Goal: Transaction & Acquisition: Download file/media

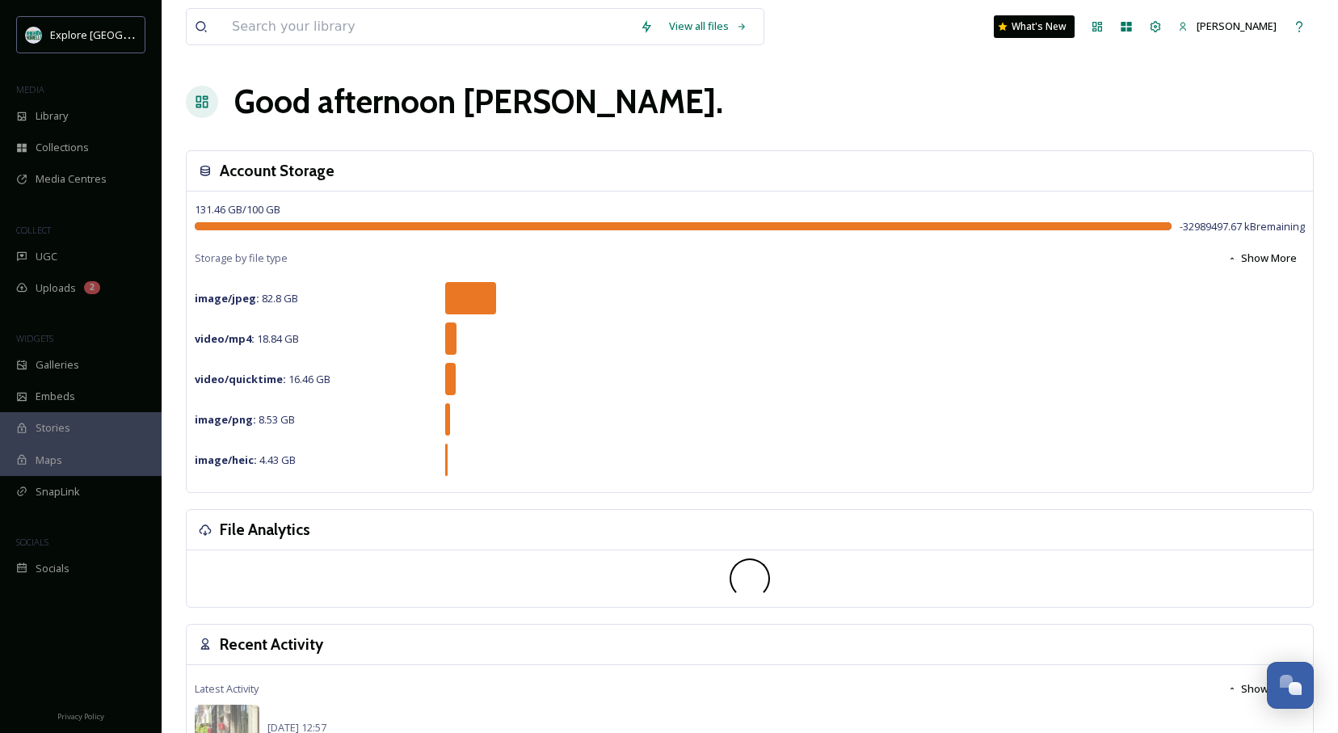
click at [53, 111] on span "Library" at bounding box center [52, 115] width 32 height 15
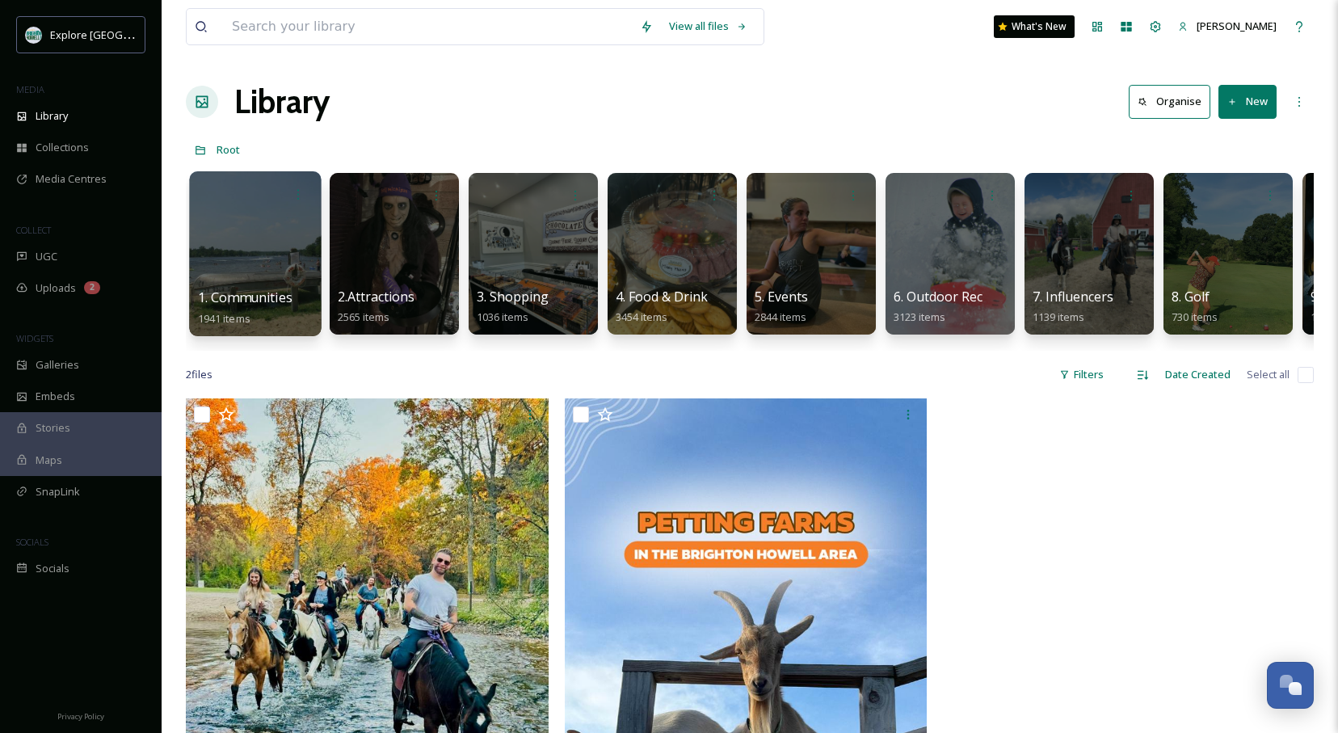
click at [260, 233] on div at bounding box center [255, 253] width 132 height 165
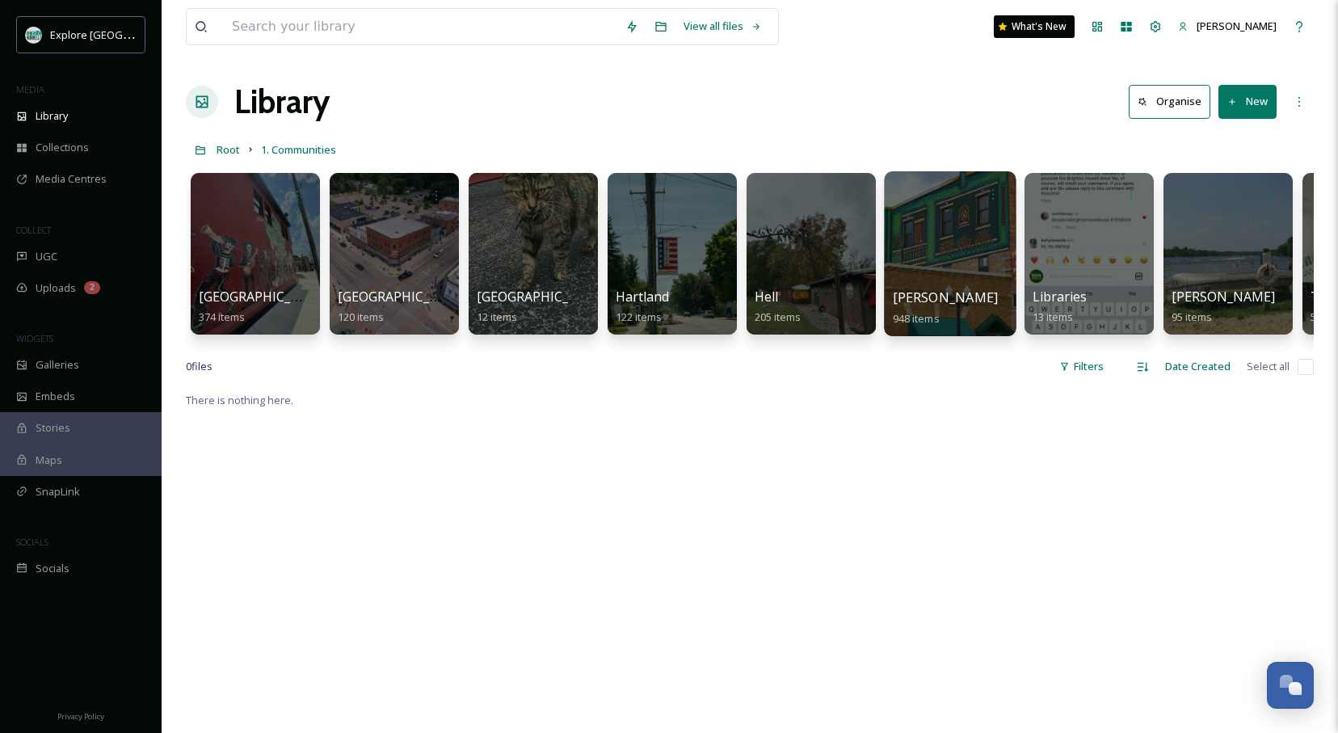
click at [939, 242] on div at bounding box center [950, 253] width 132 height 165
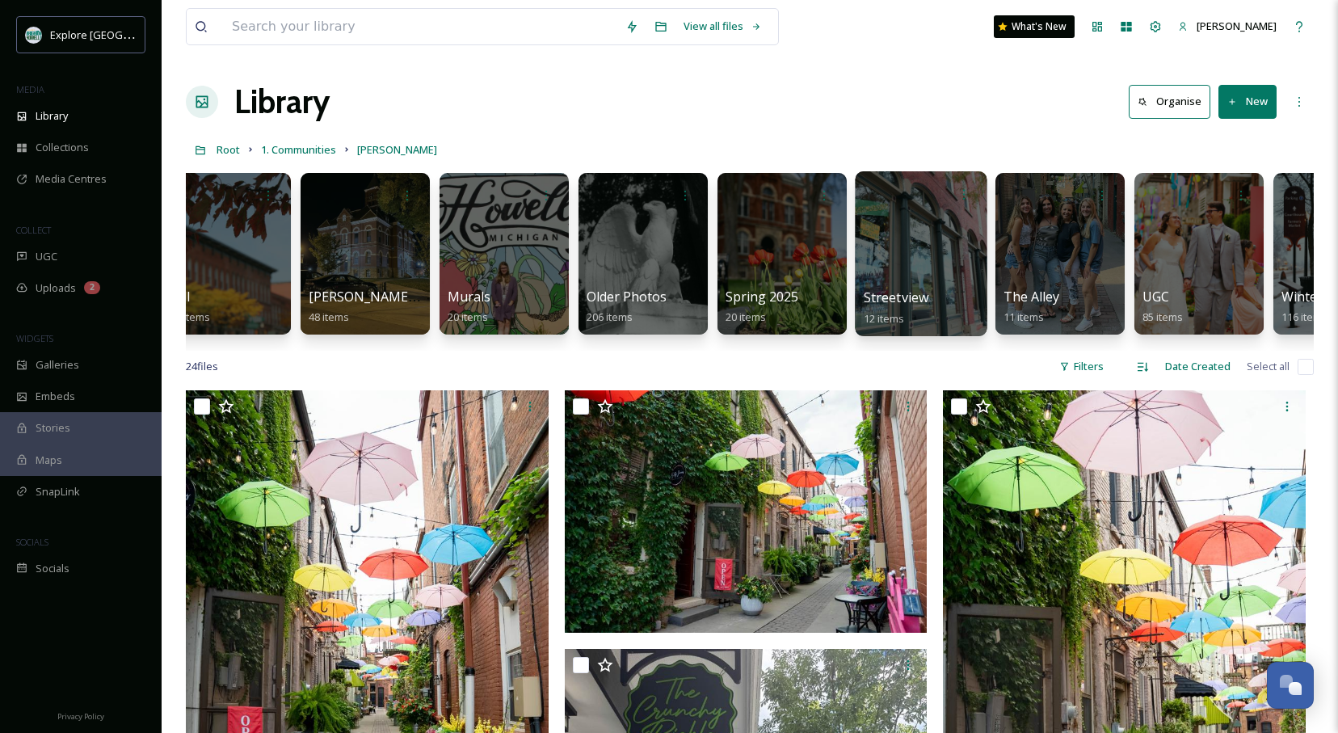
scroll to position [0, 956]
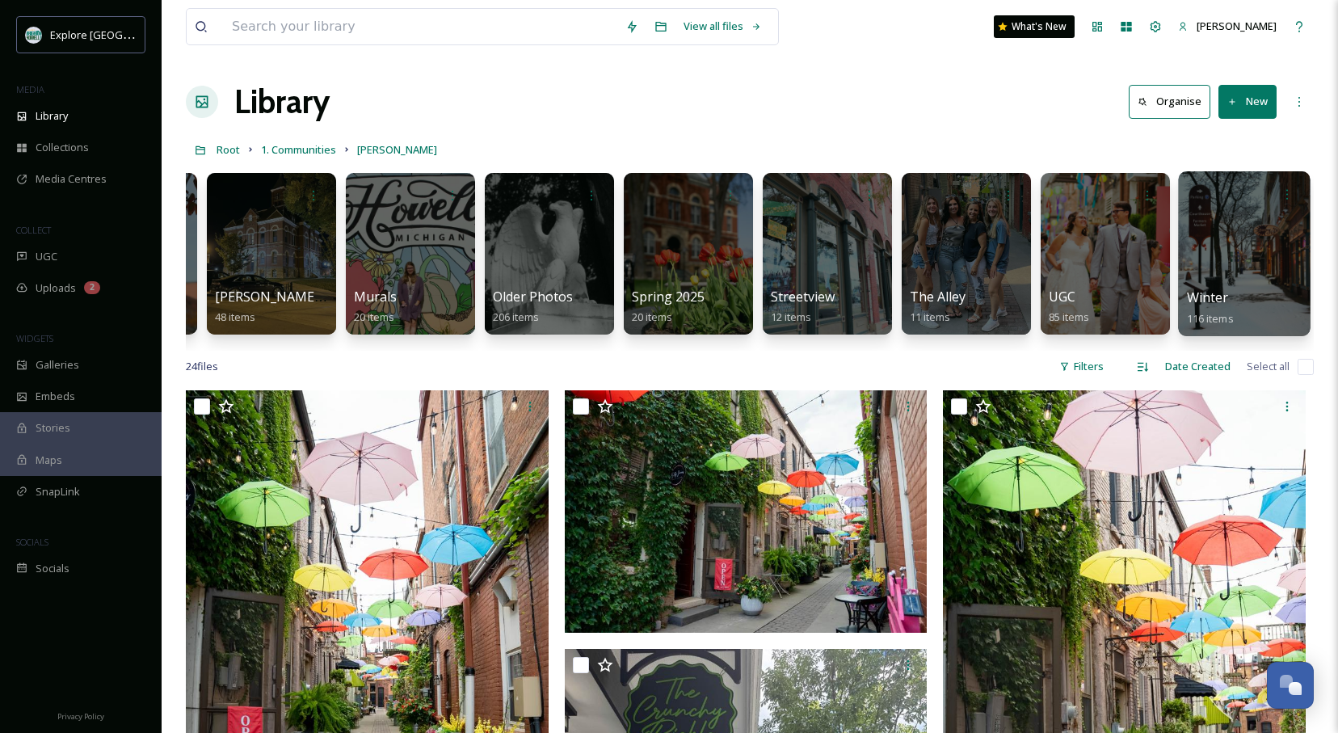
click at [1214, 231] on div at bounding box center [1244, 253] width 132 height 165
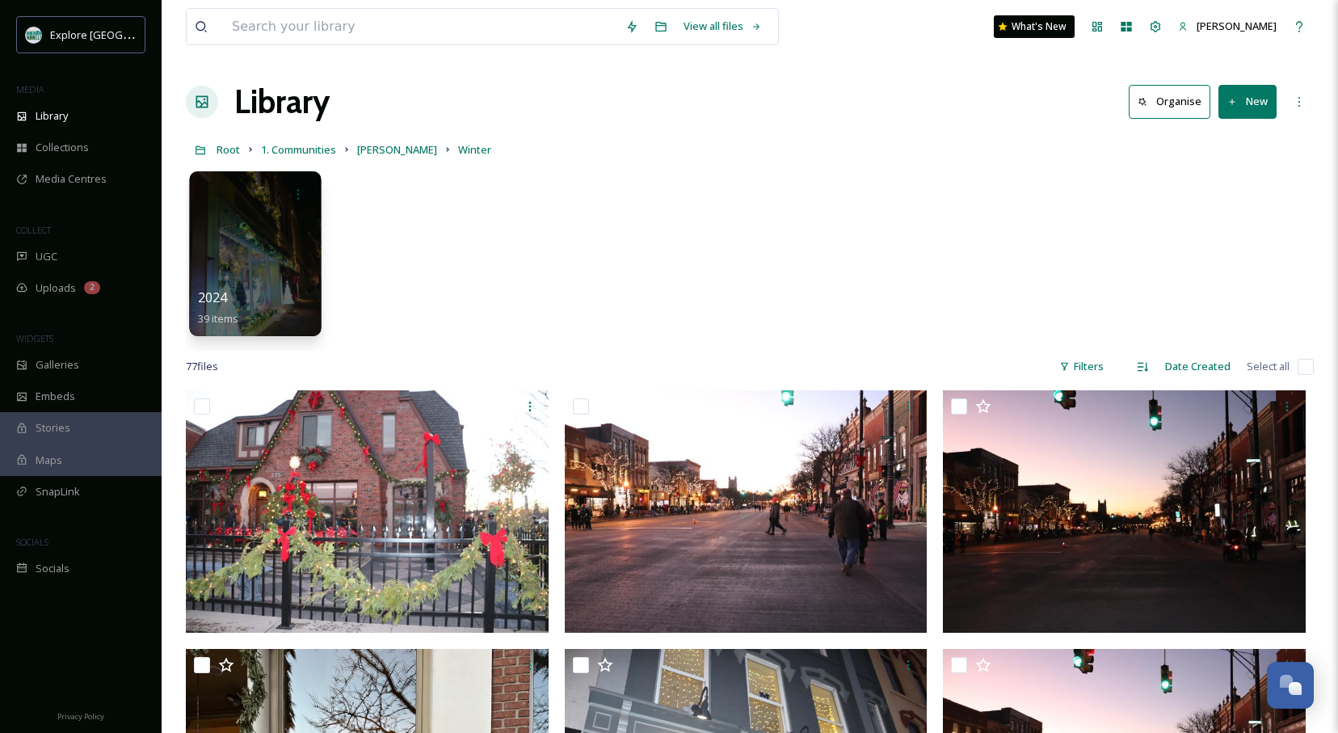
click at [290, 303] on div "2024 39 items" at bounding box center [256, 308] width 116 height 40
click at [242, 248] on div at bounding box center [255, 253] width 132 height 165
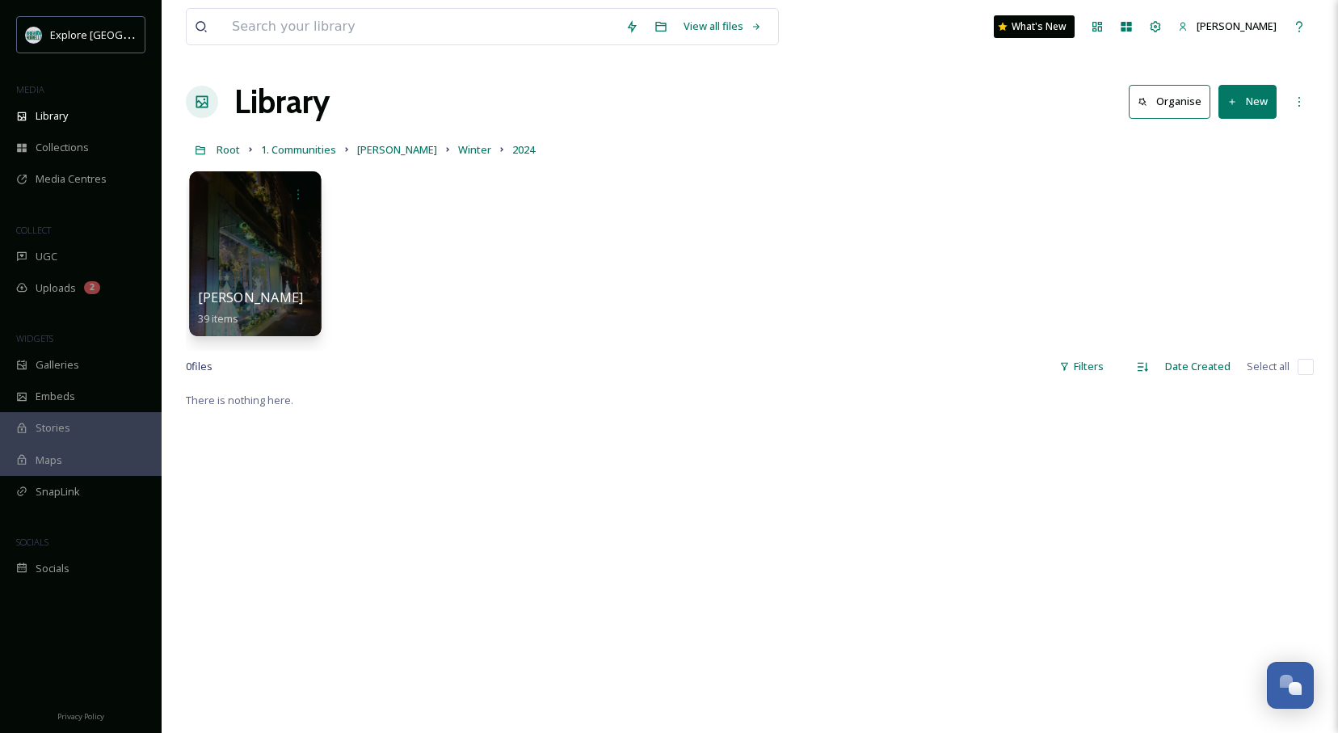
click at [241, 247] on div at bounding box center [255, 253] width 132 height 165
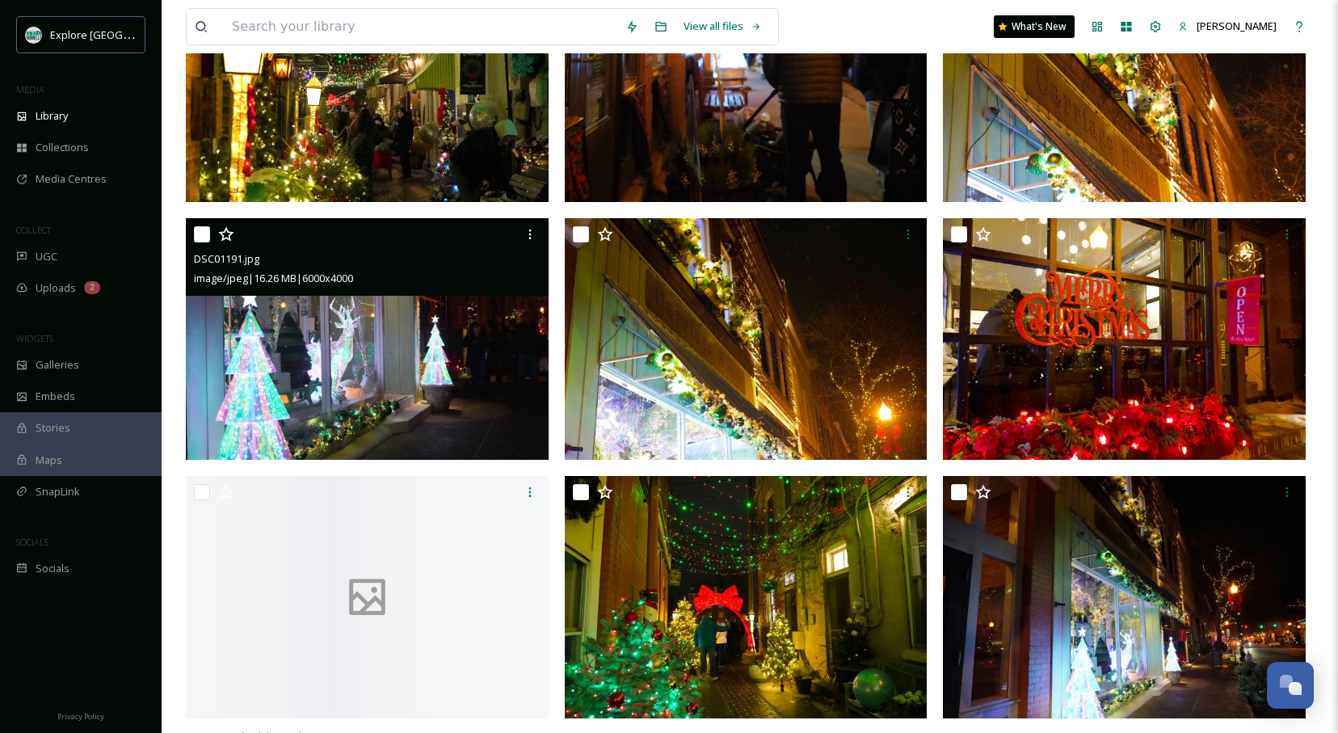
scroll to position [3457, 0]
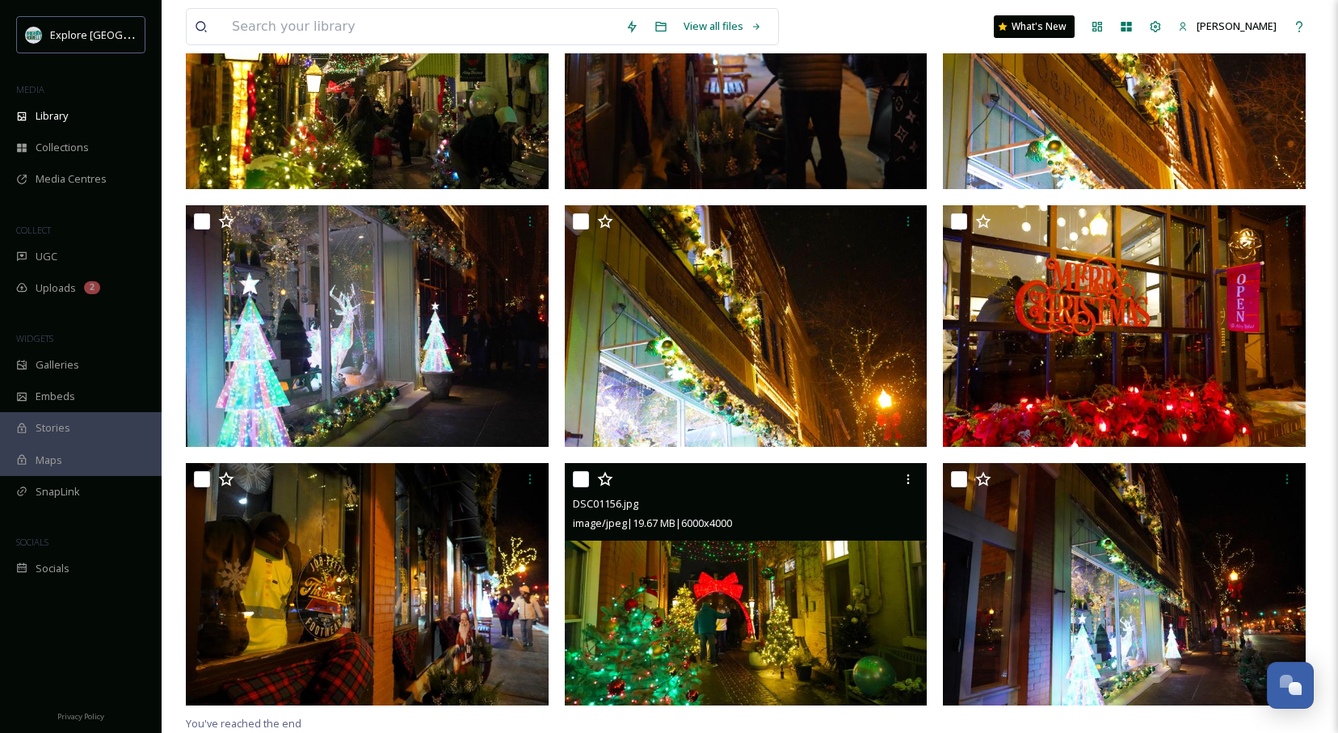
click at [788, 611] on img at bounding box center [746, 584] width 363 height 242
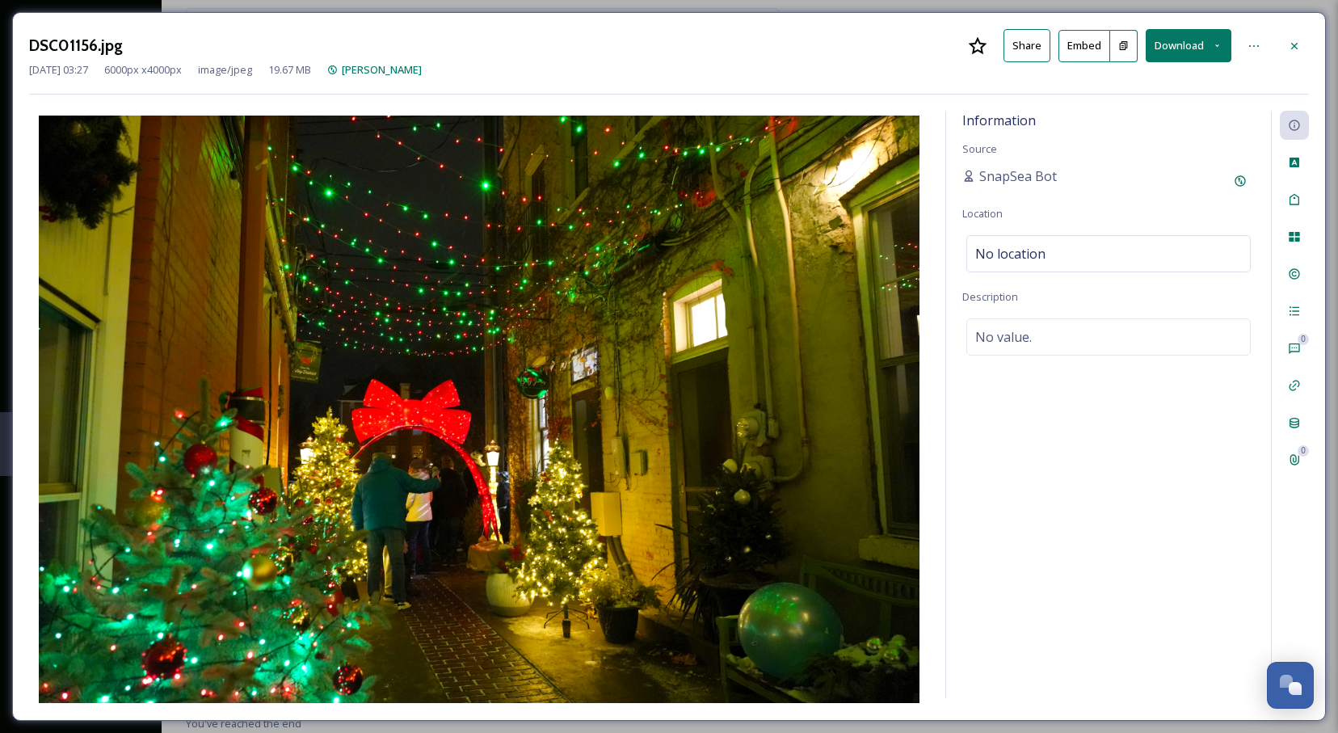
drag, startPoint x: 1300, startPoint y: 34, endPoint x: 1275, endPoint y: 52, distance: 30.1
click at [1300, 36] on div at bounding box center [1294, 46] width 29 height 29
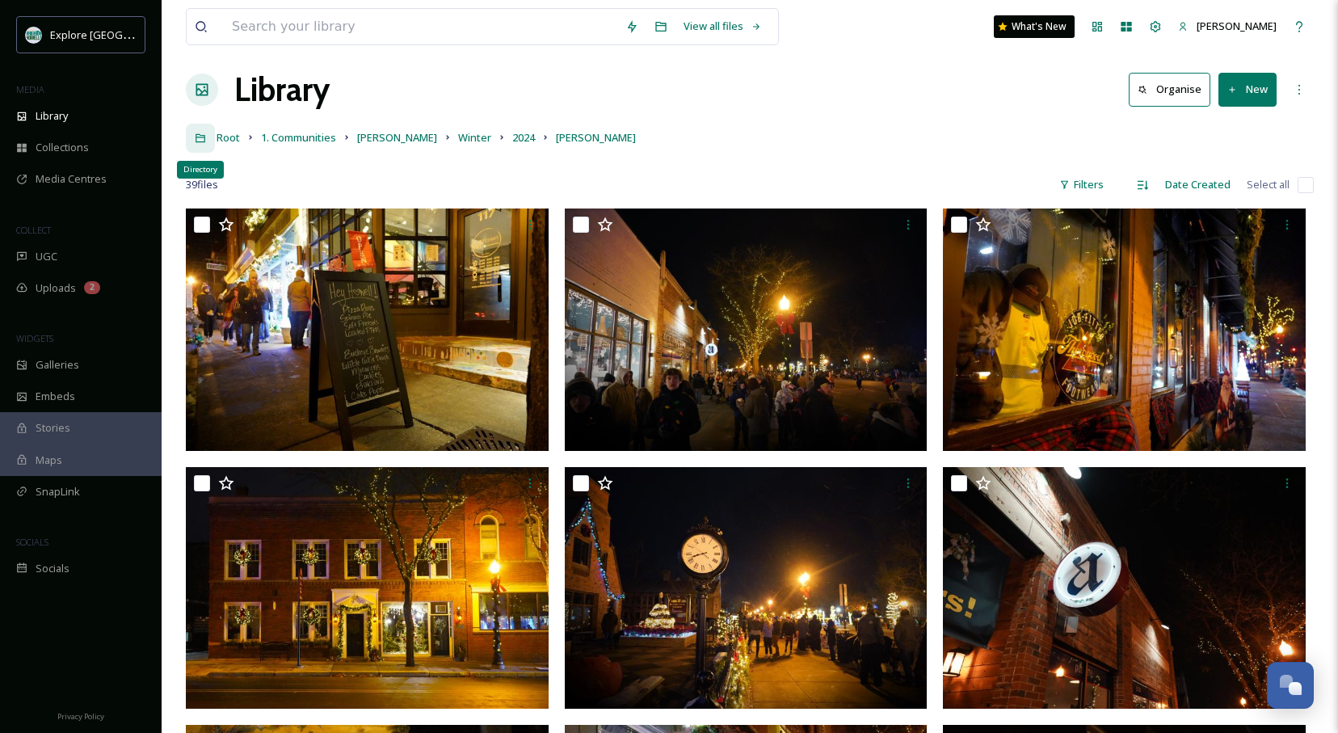
scroll to position [6, 0]
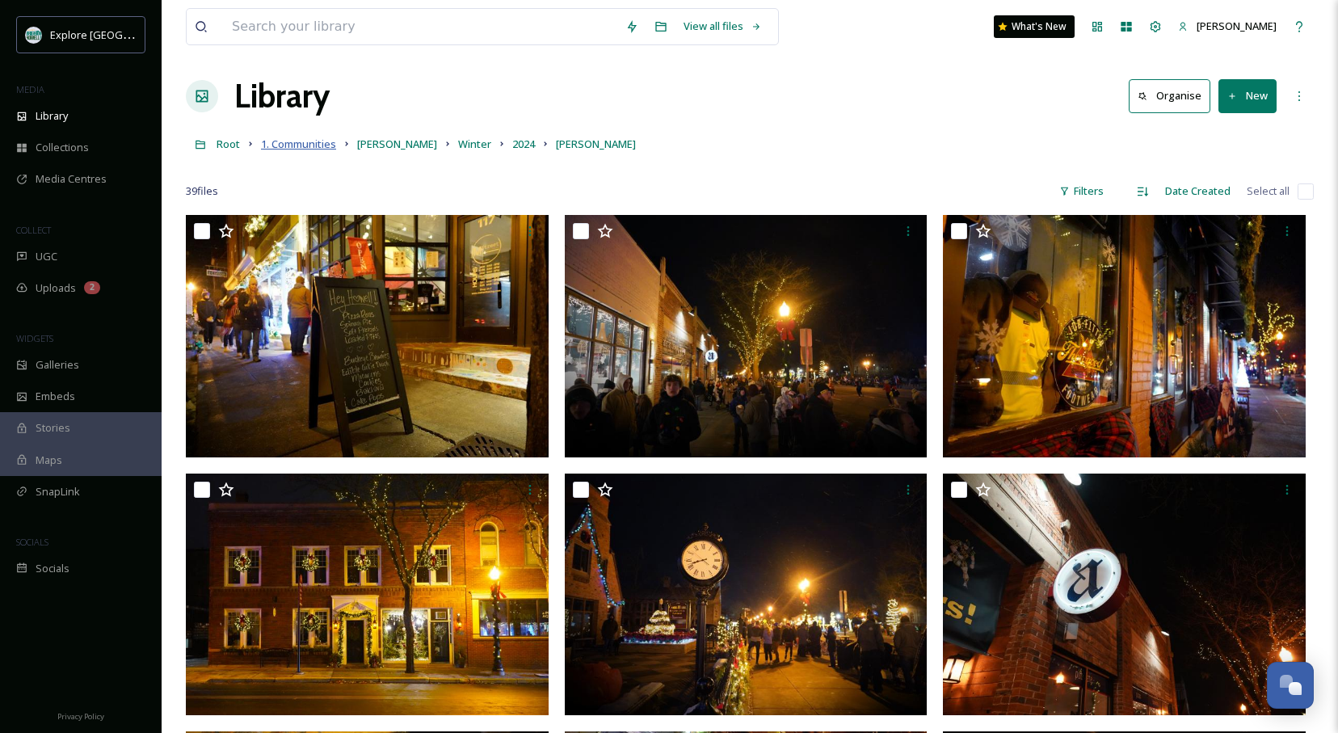
click at [297, 145] on span "1. Communities" at bounding box center [298, 144] width 75 height 15
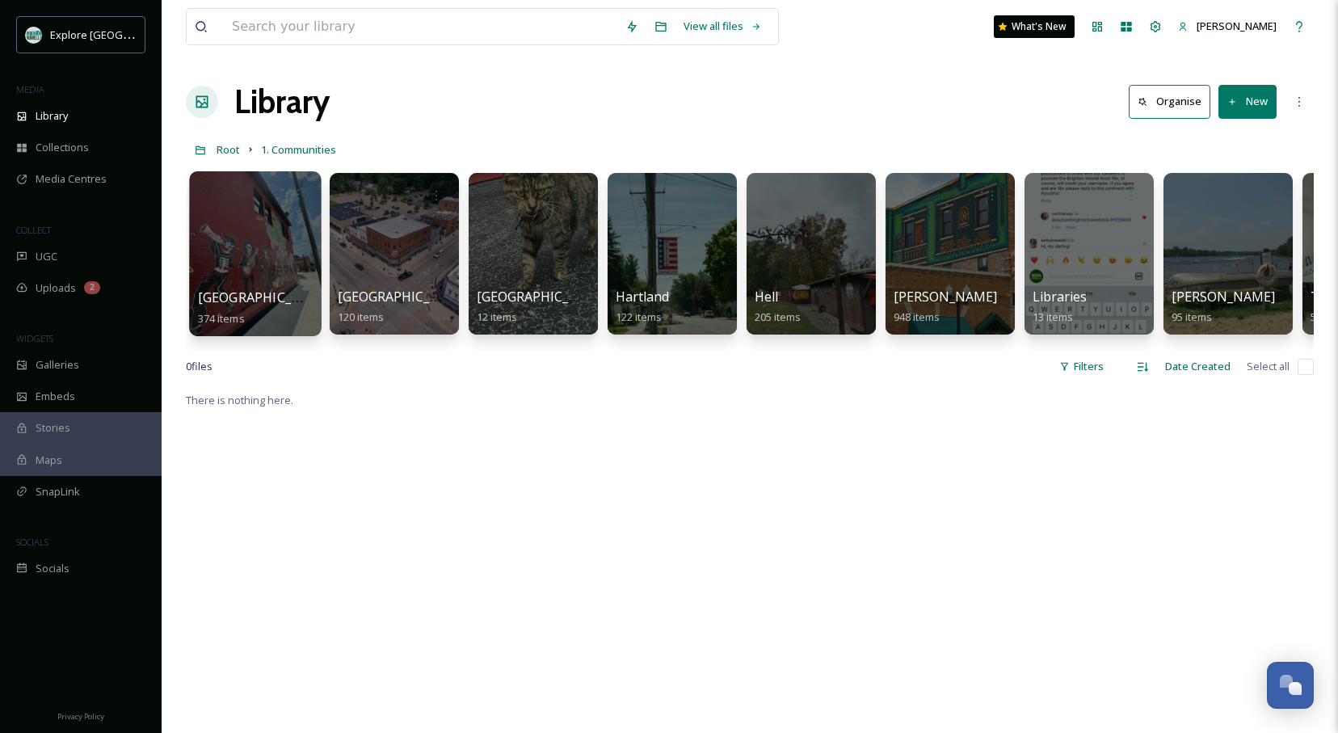
click at [287, 275] on div at bounding box center [255, 253] width 132 height 165
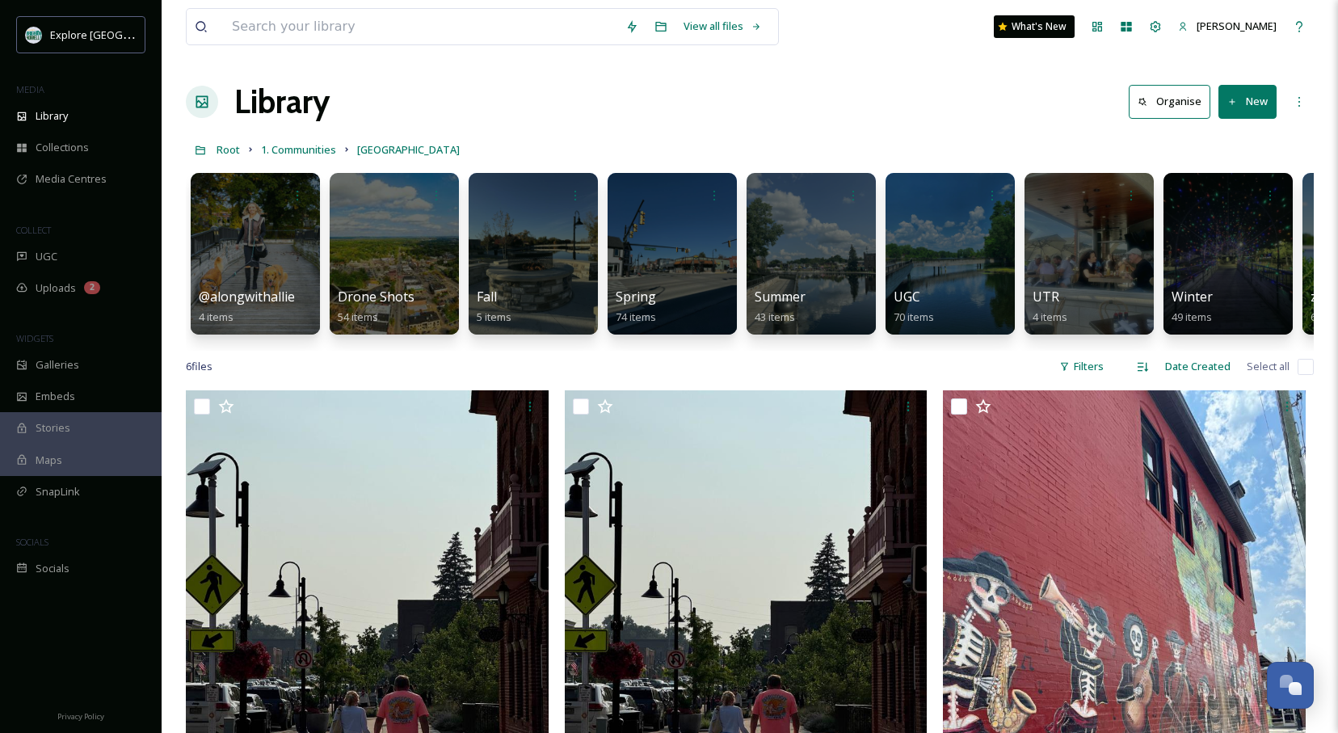
scroll to position [0, 123]
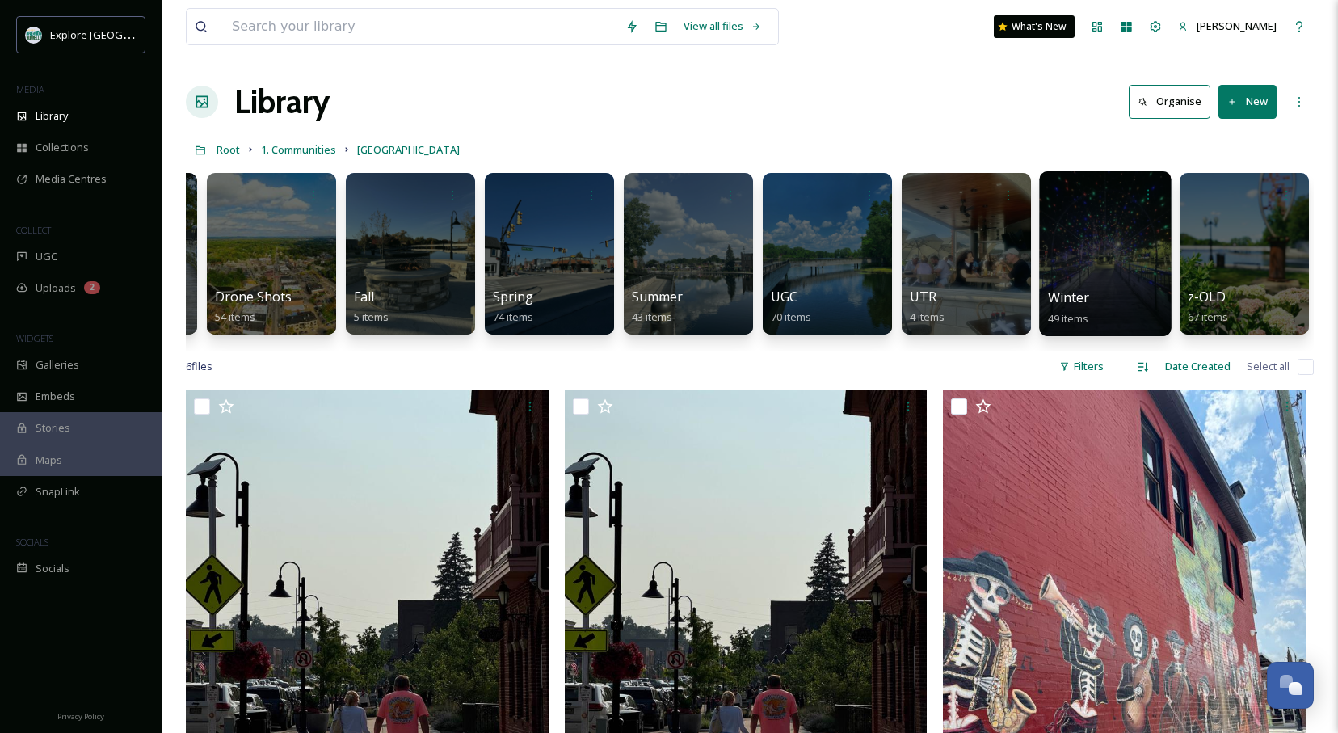
click at [1108, 225] on div at bounding box center [1105, 253] width 132 height 165
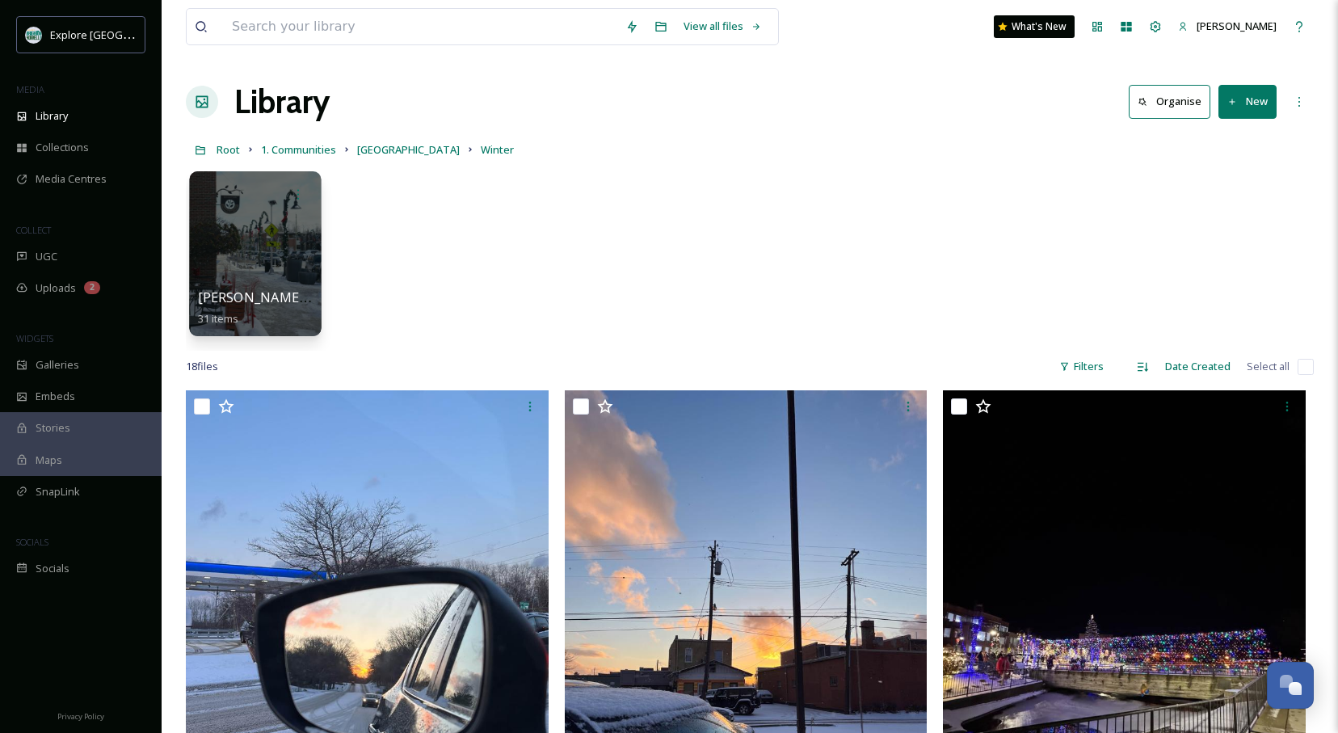
click at [268, 225] on div at bounding box center [255, 253] width 132 height 165
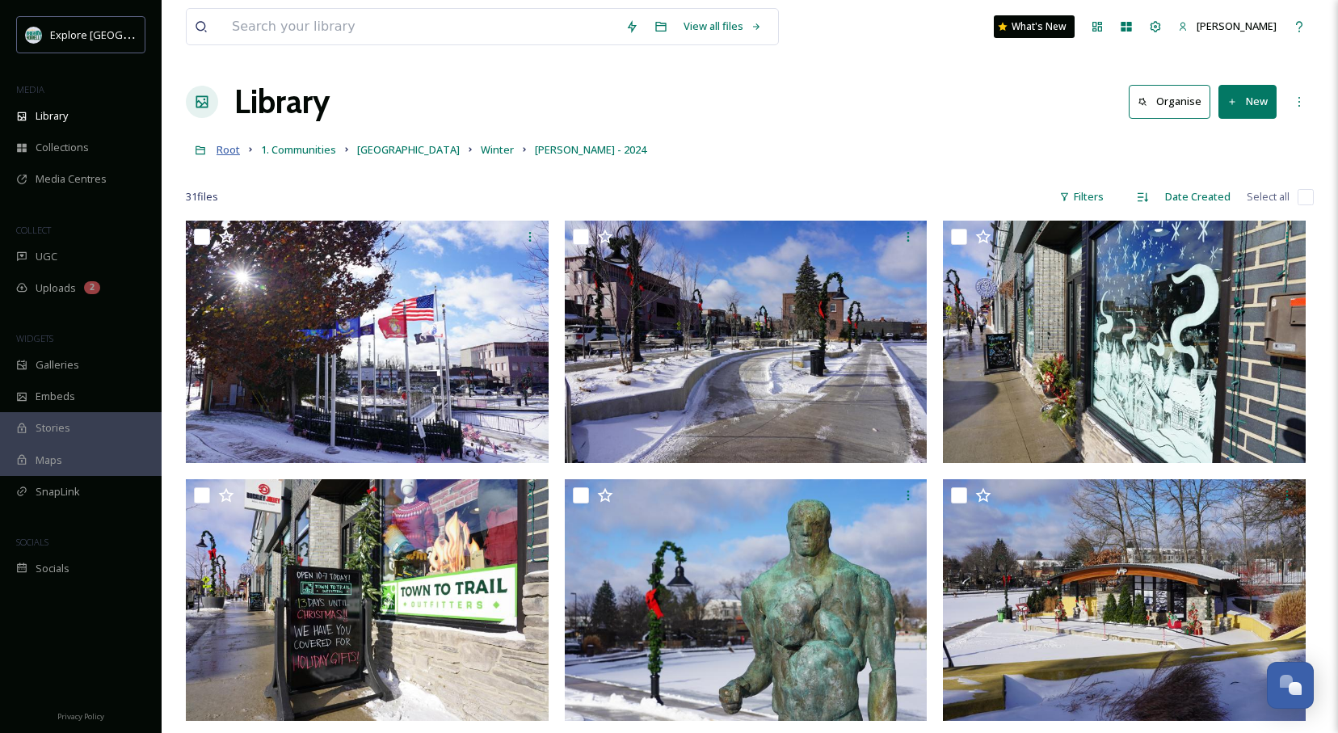
click at [237, 153] on span "Root" at bounding box center [227, 149] width 23 height 15
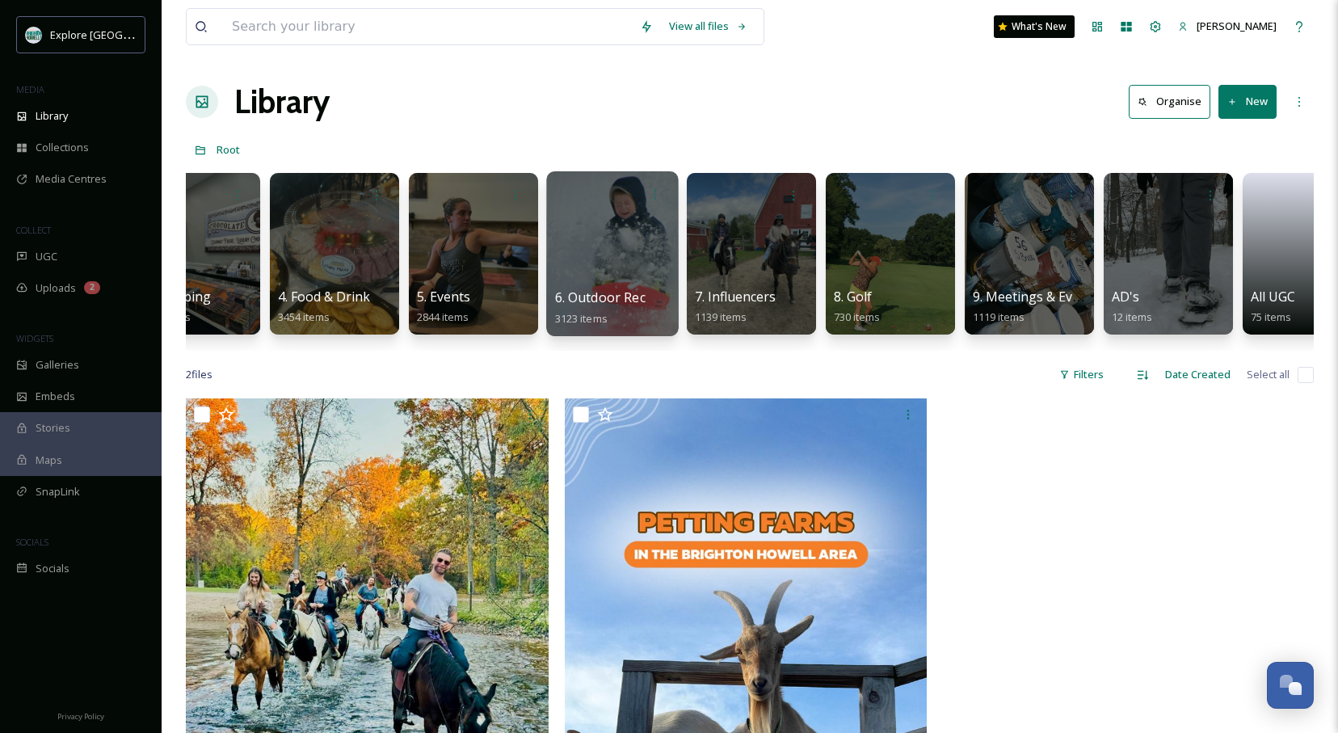
scroll to position [0, 338]
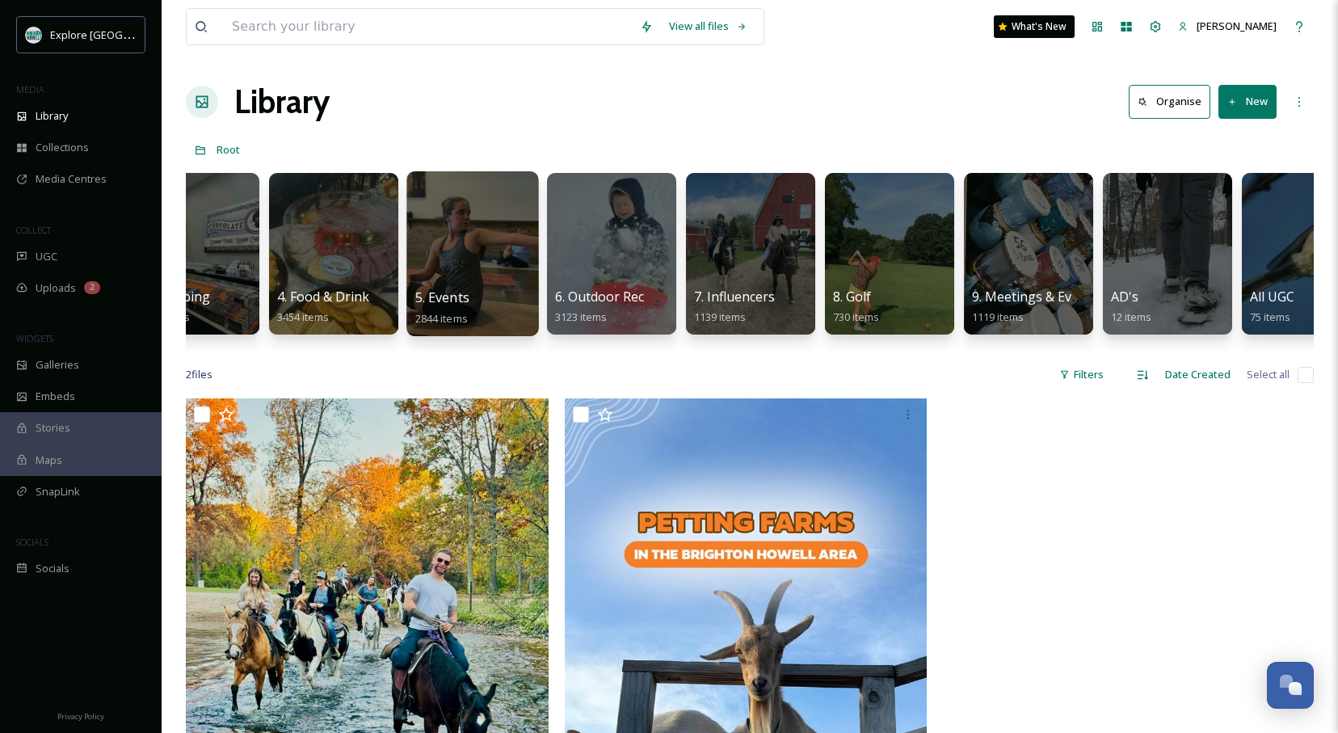
click at [531, 237] on div at bounding box center [472, 253] width 132 height 165
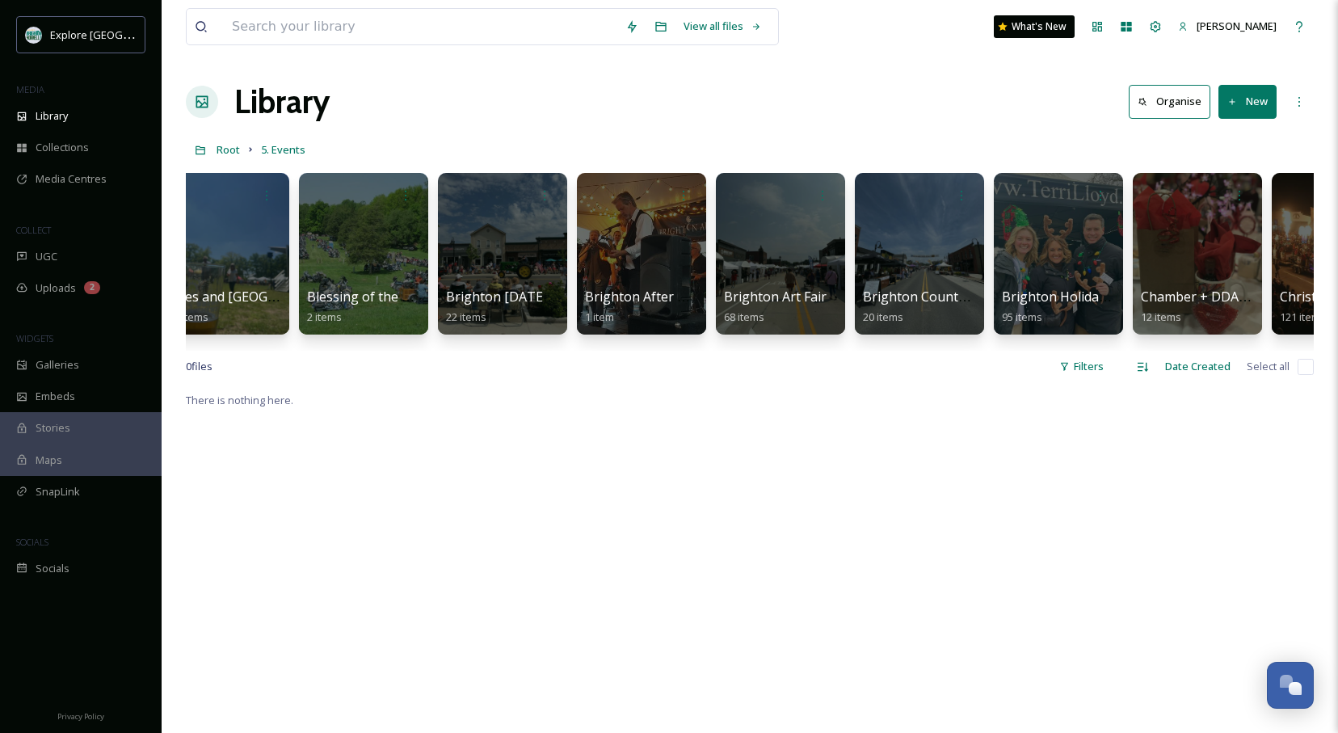
scroll to position [6, 0]
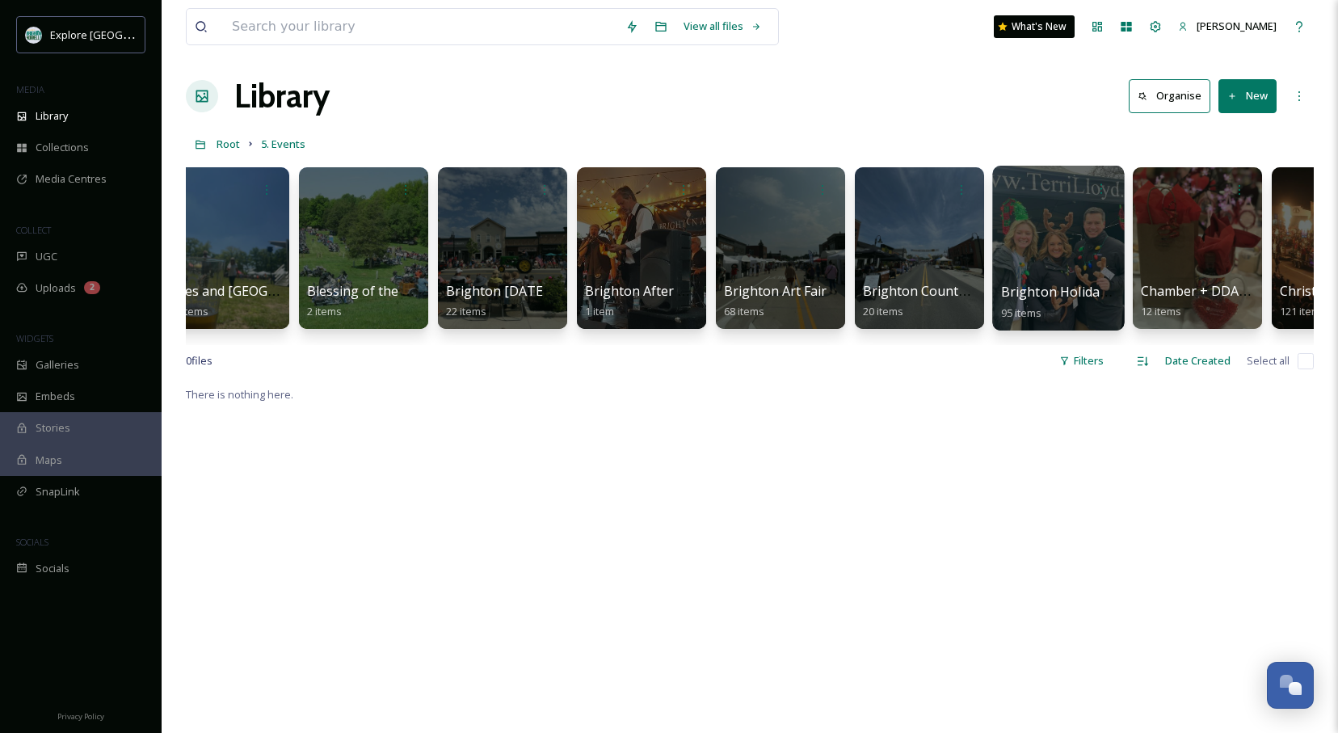
click at [1077, 238] on div at bounding box center [1058, 248] width 132 height 165
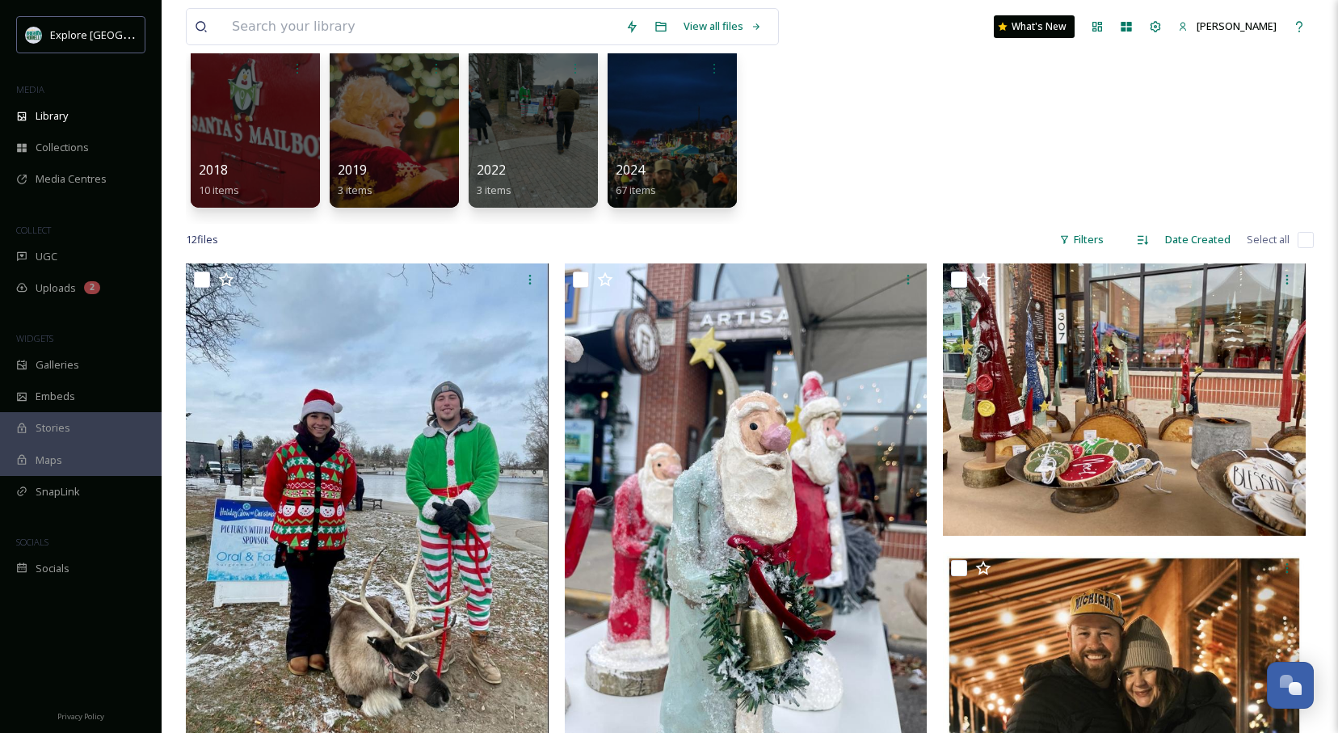
scroll to position [151, 0]
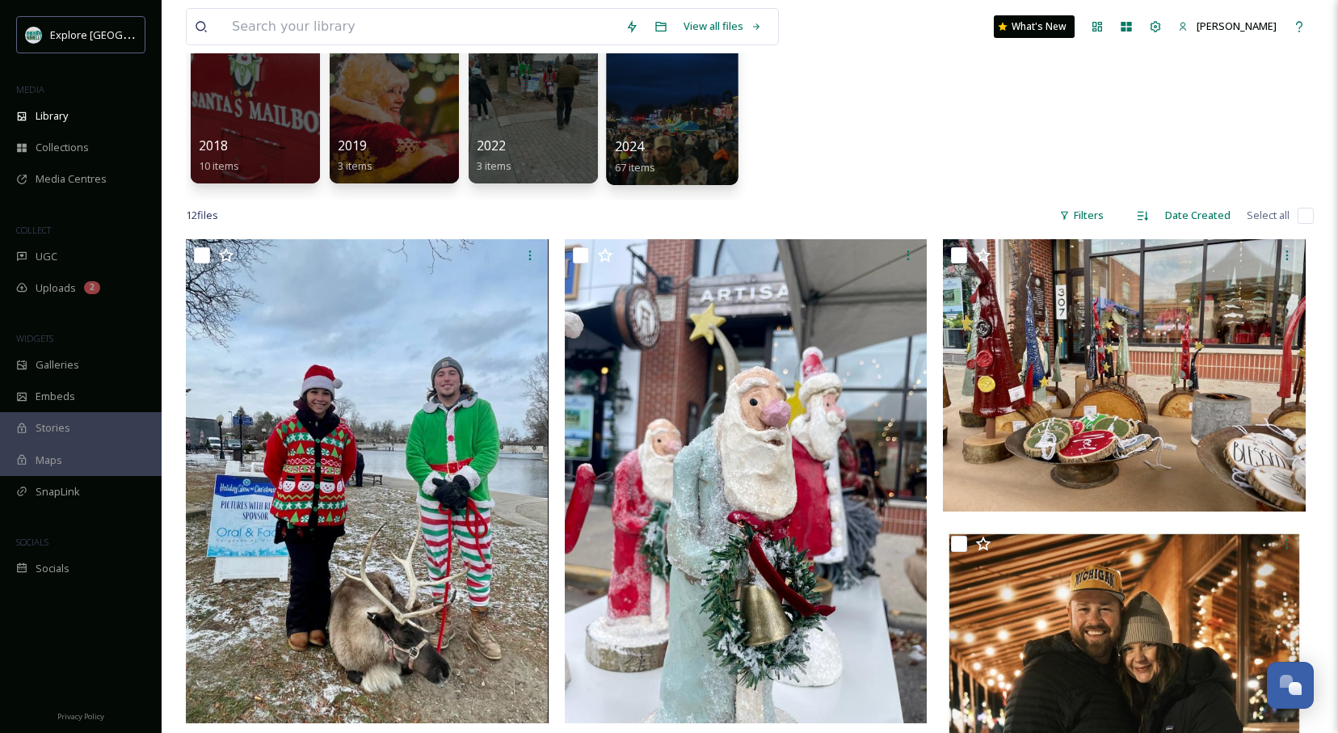
click at [702, 149] on div "2024 67 items" at bounding box center [673, 157] width 116 height 40
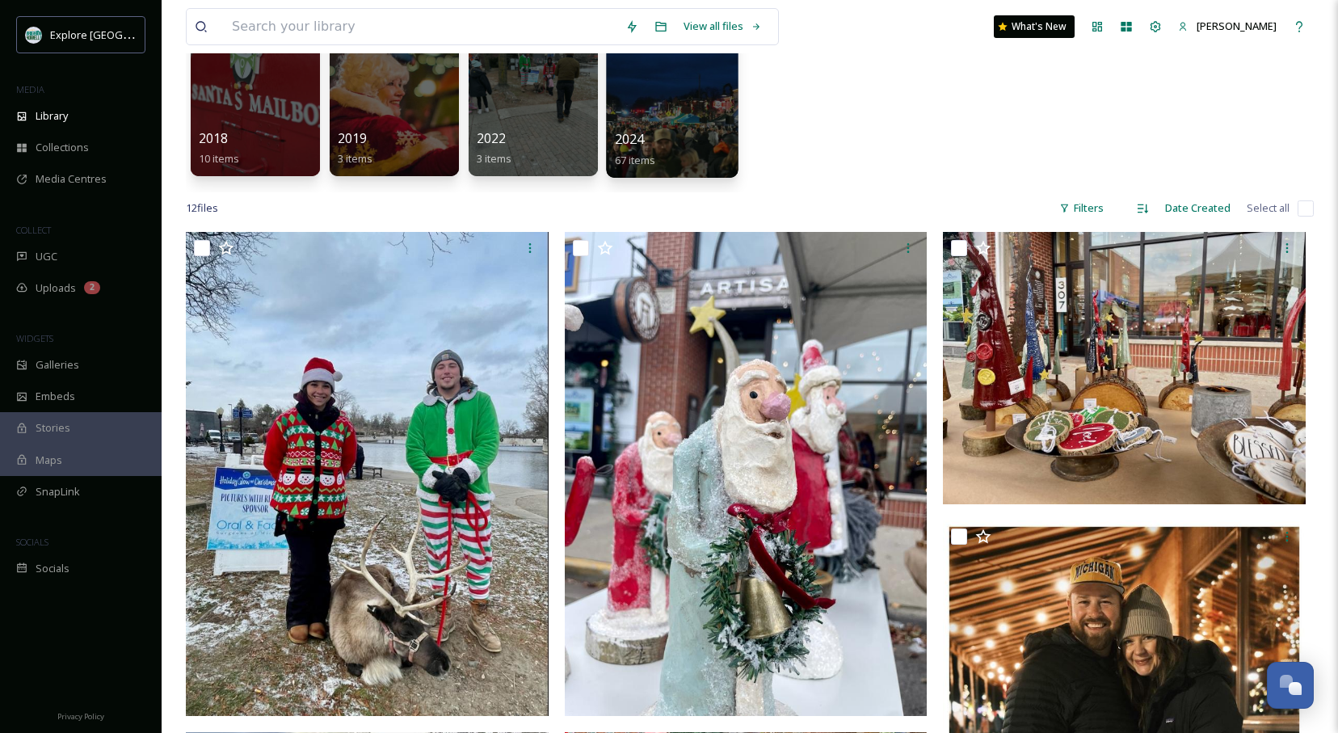
scroll to position [141, 0]
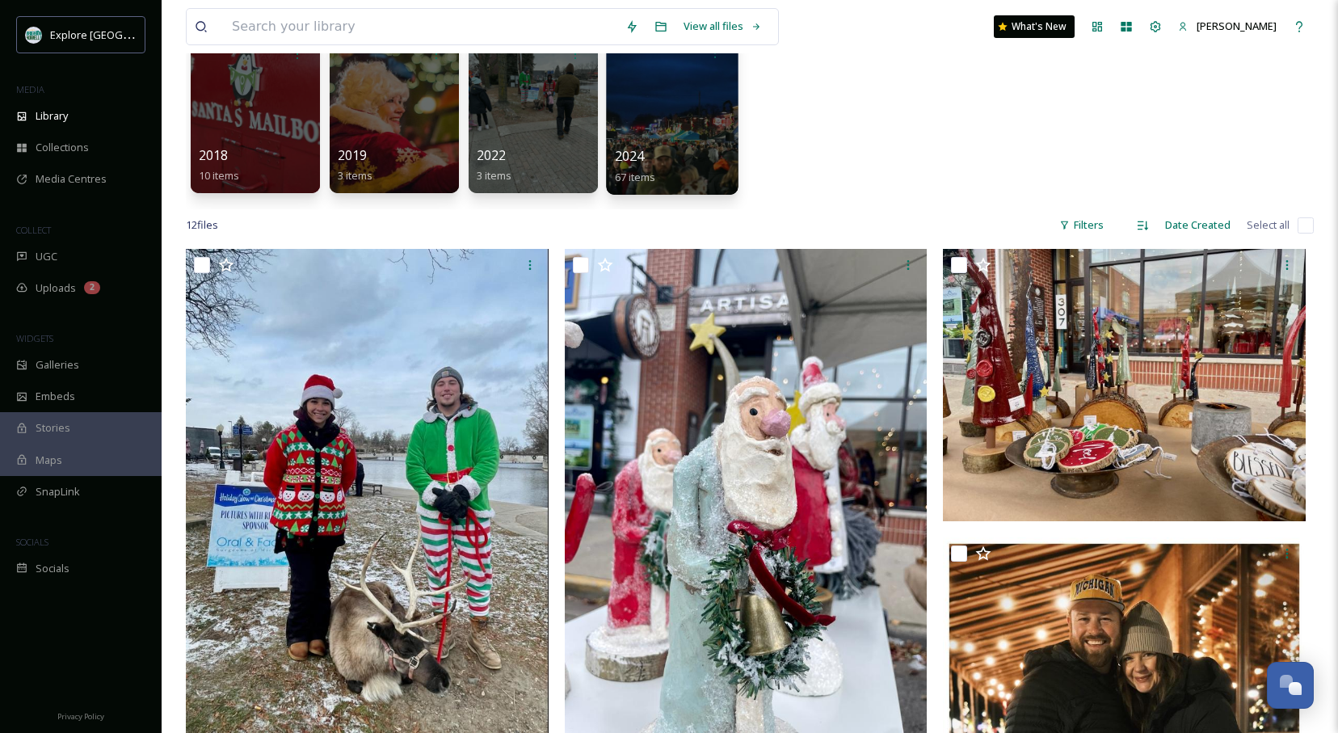
click at [686, 122] on div at bounding box center [672, 112] width 132 height 165
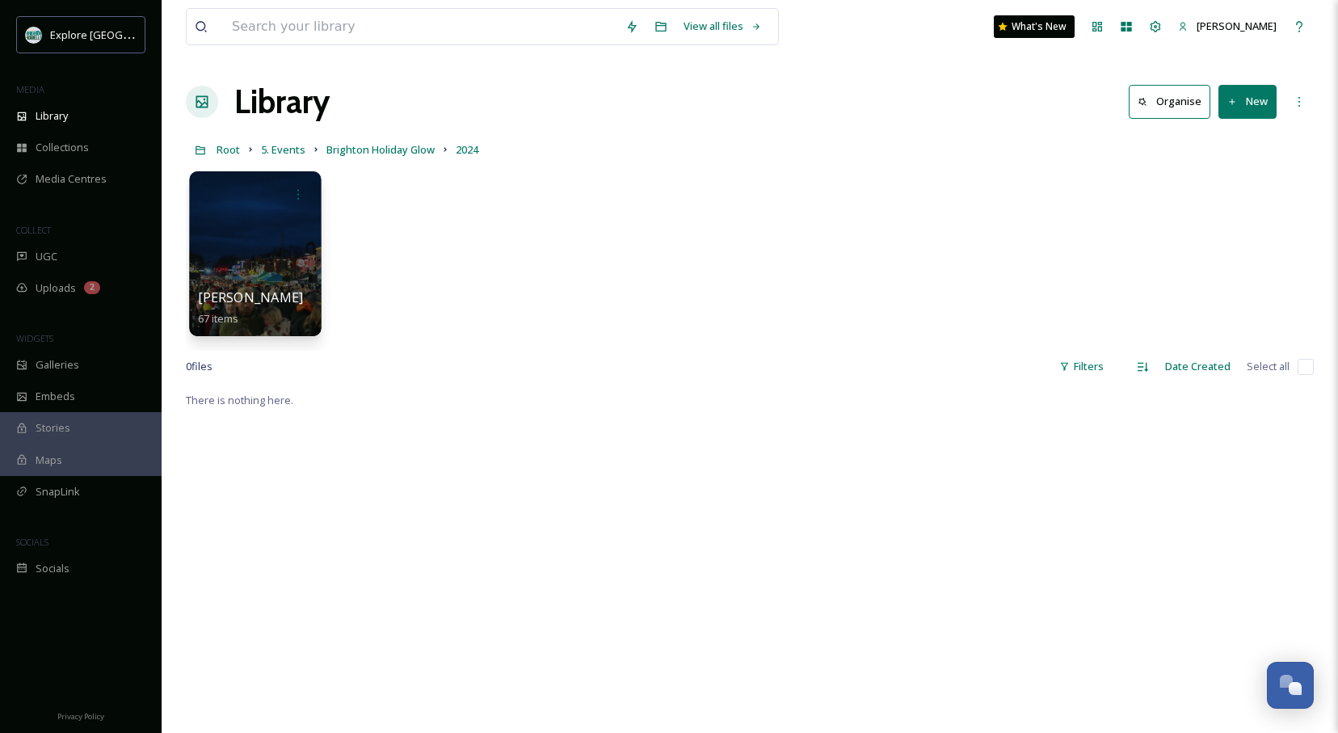
click at [192, 247] on div at bounding box center [255, 253] width 132 height 165
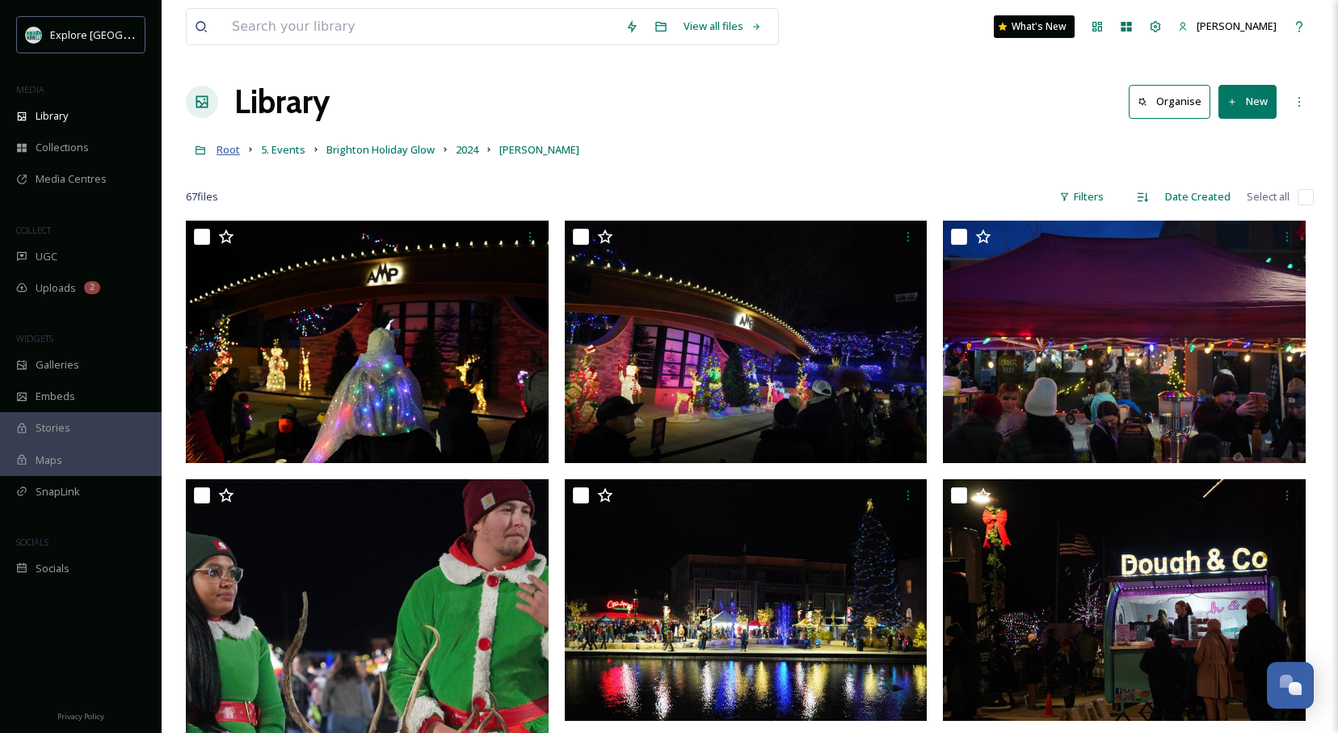
click at [224, 147] on span "Root" at bounding box center [227, 149] width 23 height 15
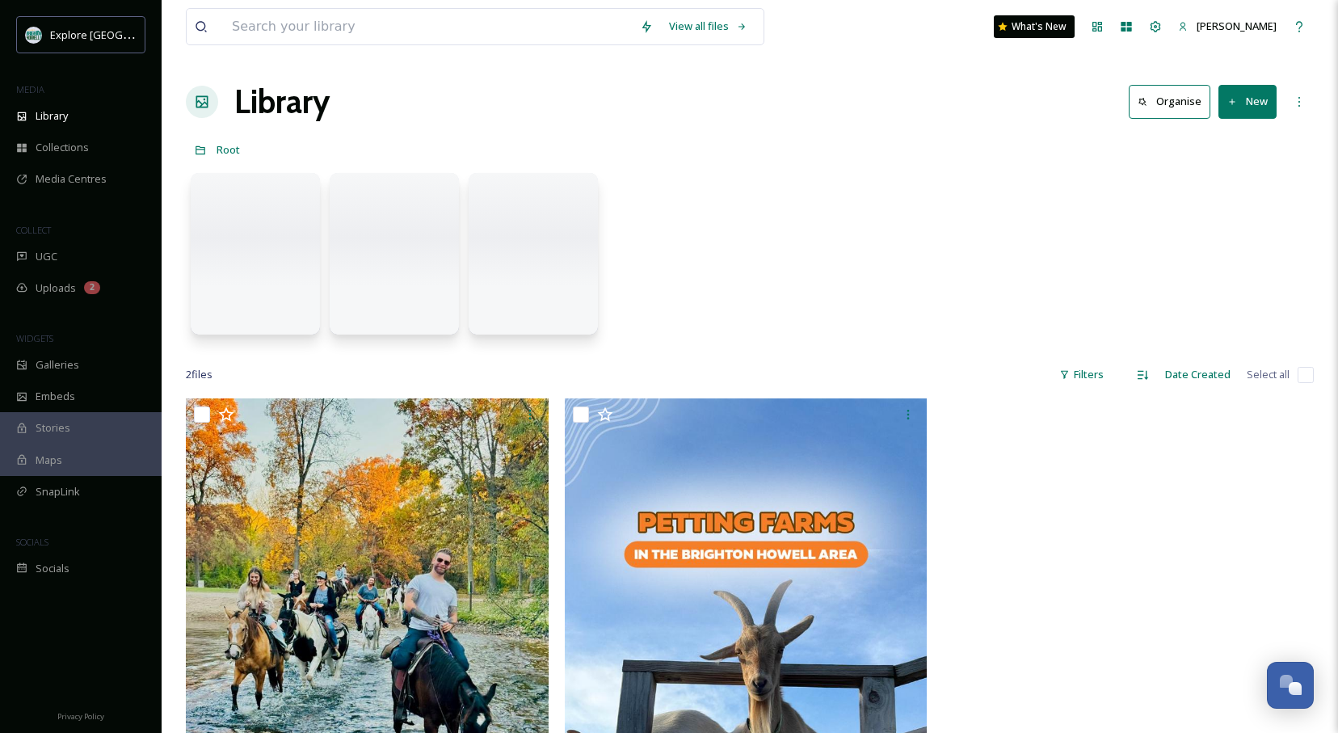
drag, startPoint x: 251, startPoint y: 227, endPoint x: 242, endPoint y: 228, distance: 9.7
click at [251, 227] on div at bounding box center [255, 254] width 129 height 162
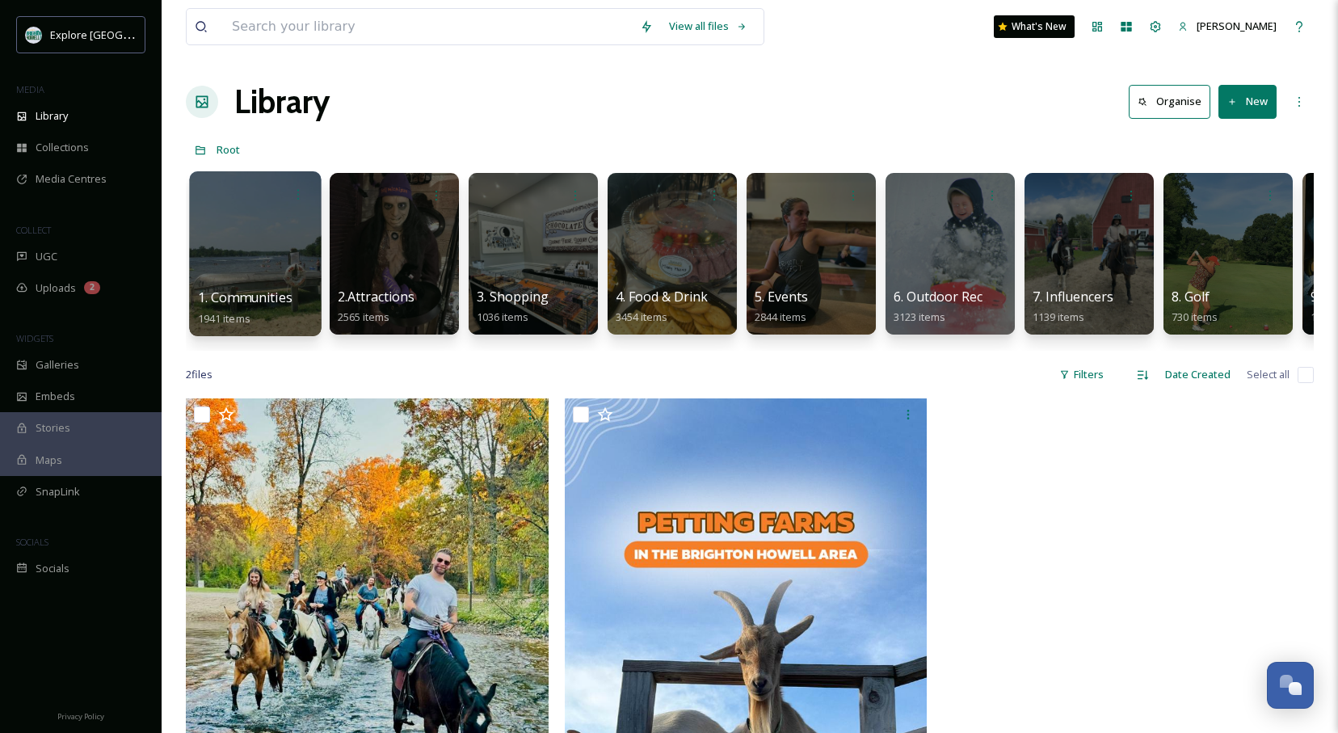
click at [258, 227] on div at bounding box center [255, 253] width 132 height 165
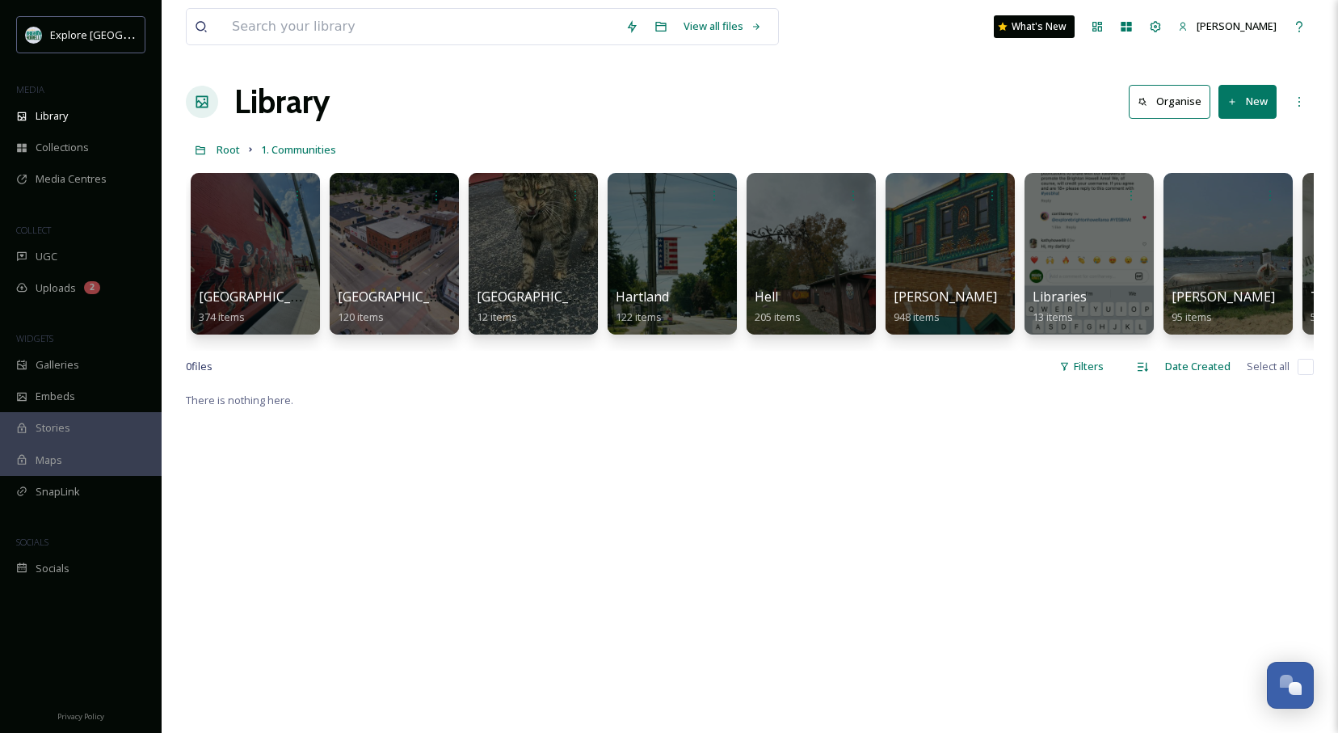
click at [948, 100] on div "Library Organise New" at bounding box center [750, 102] width 1128 height 48
click at [289, 254] on div at bounding box center [255, 253] width 132 height 165
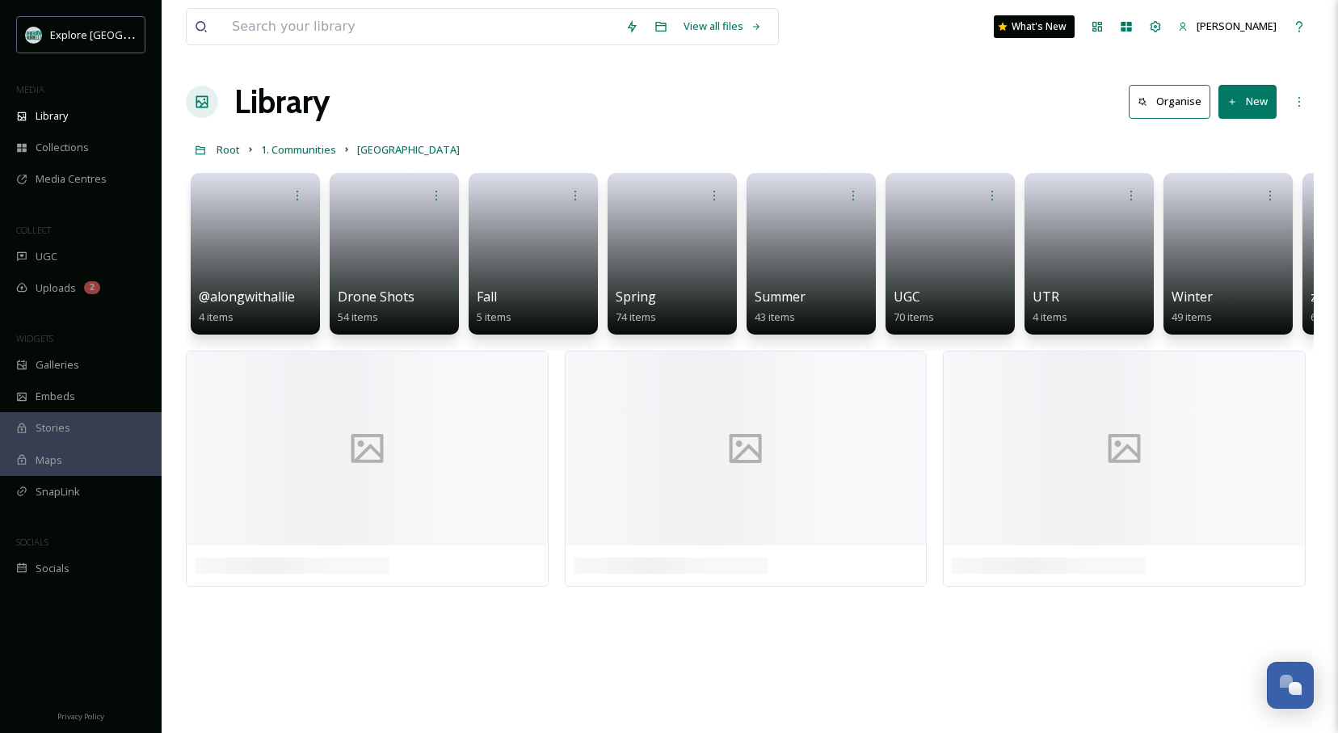
scroll to position [0, 123]
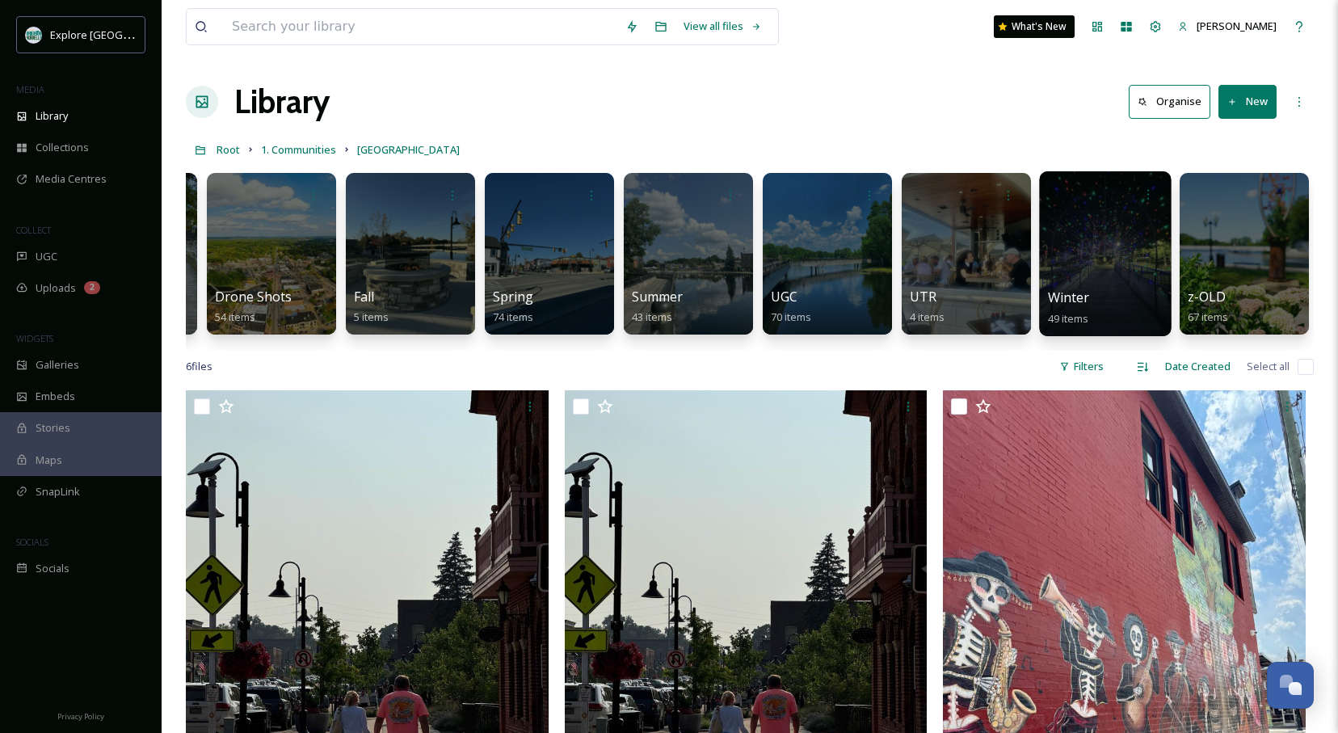
click at [1056, 225] on div at bounding box center [1105, 253] width 132 height 165
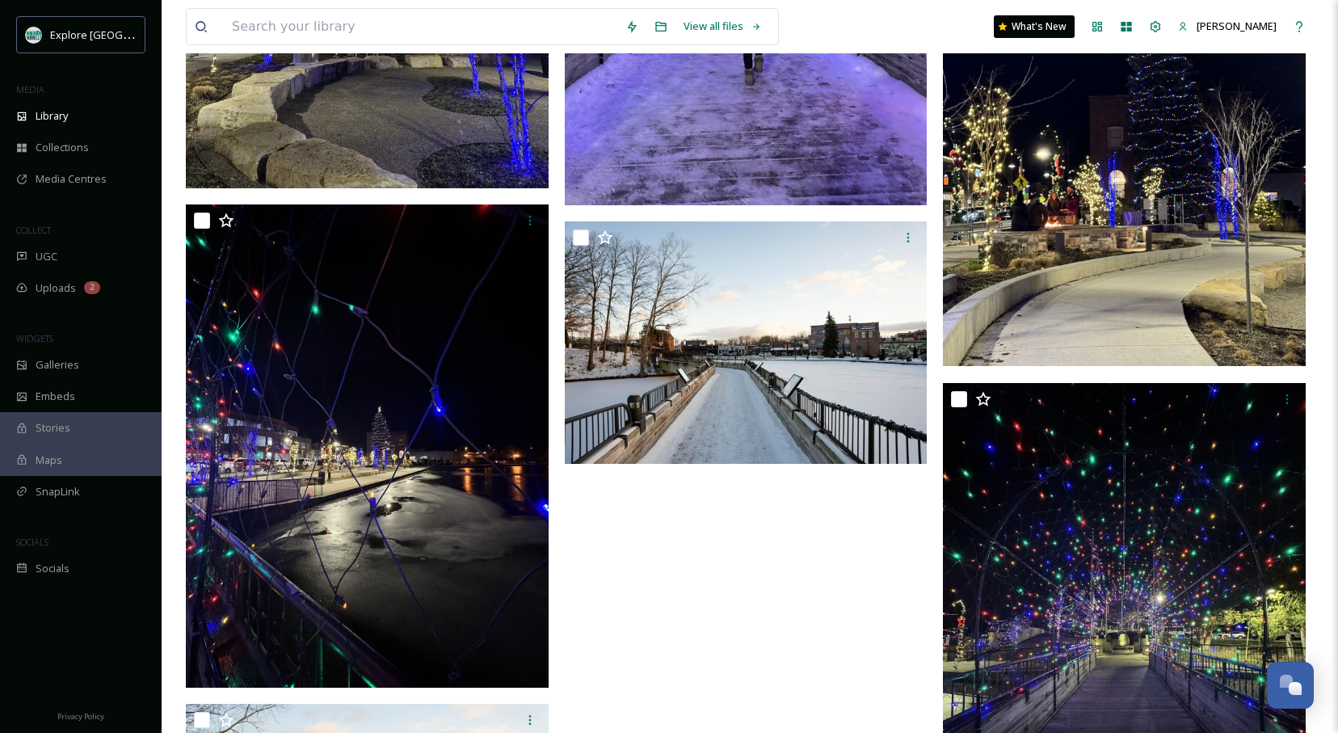
scroll to position [2188, 0]
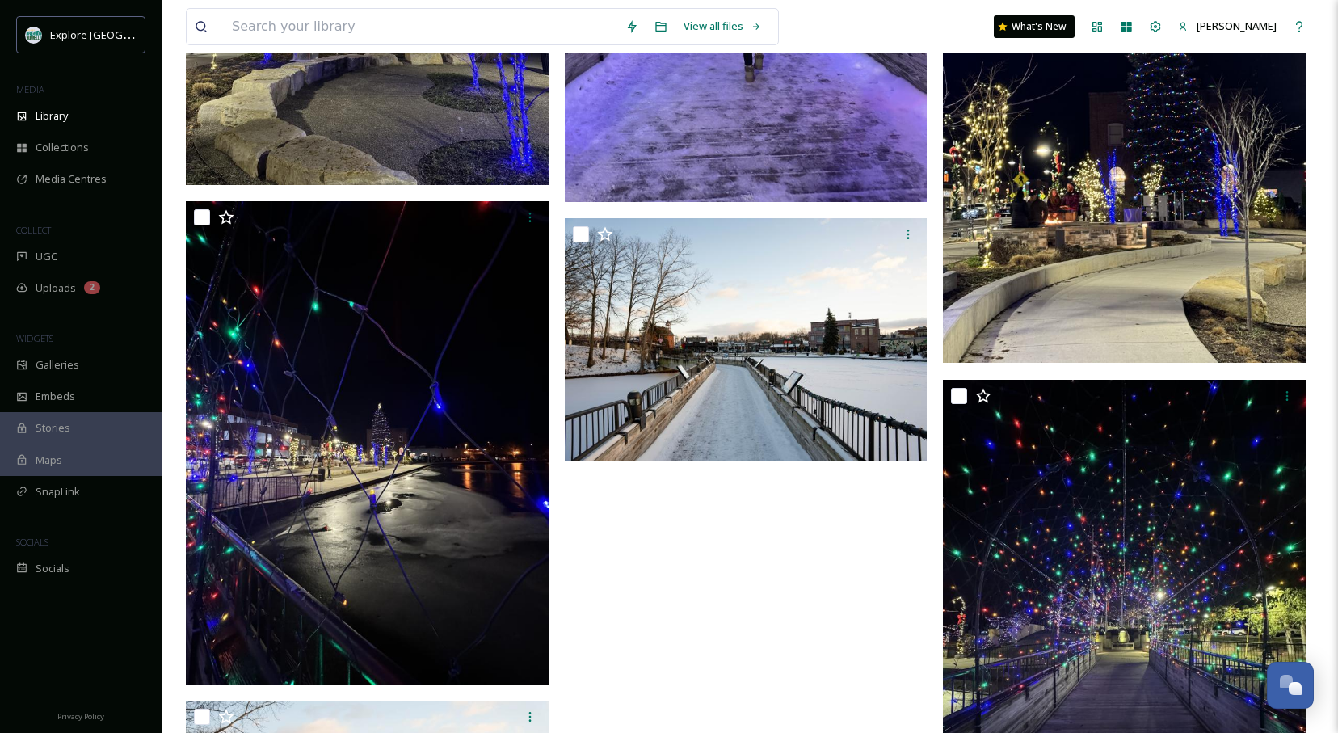
click at [1137, 191] on img at bounding box center [1124, 121] width 363 height 483
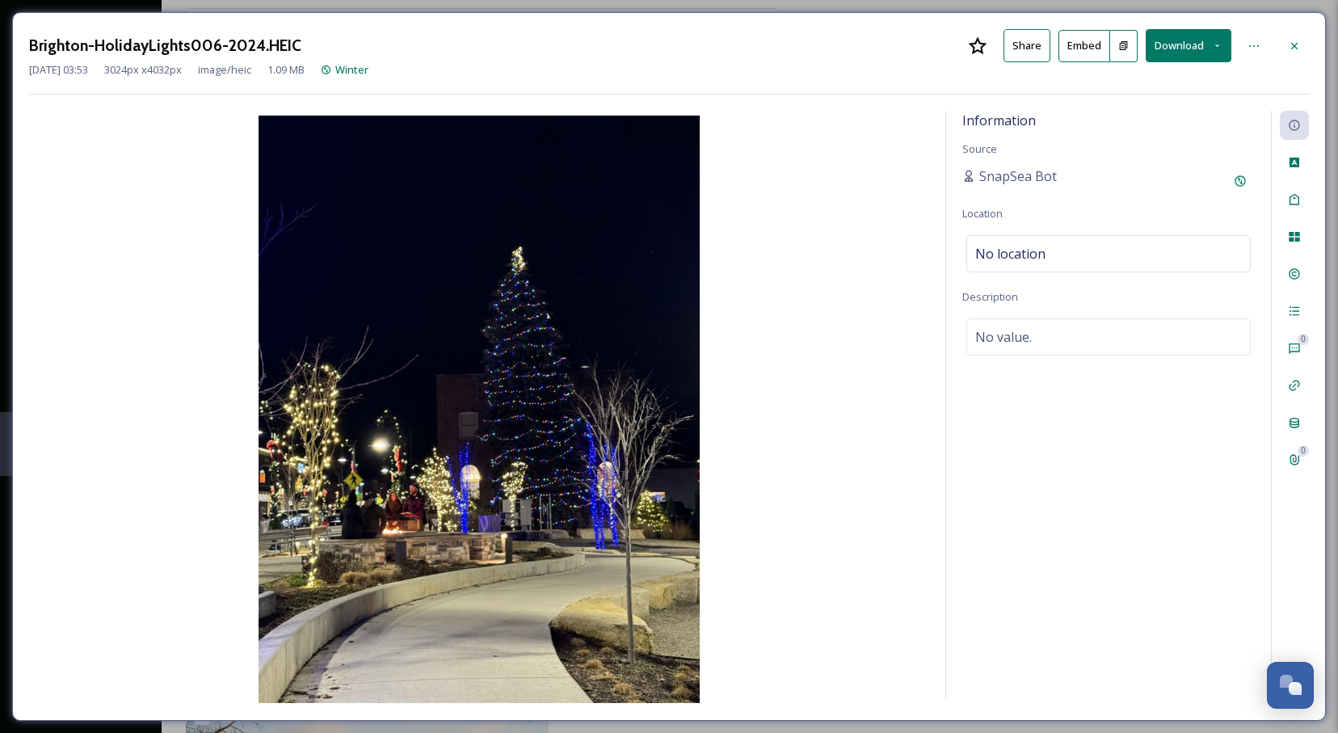
click at [1186, 45] on button "Download" at bounding box center [1188, 45] width 86 height 33
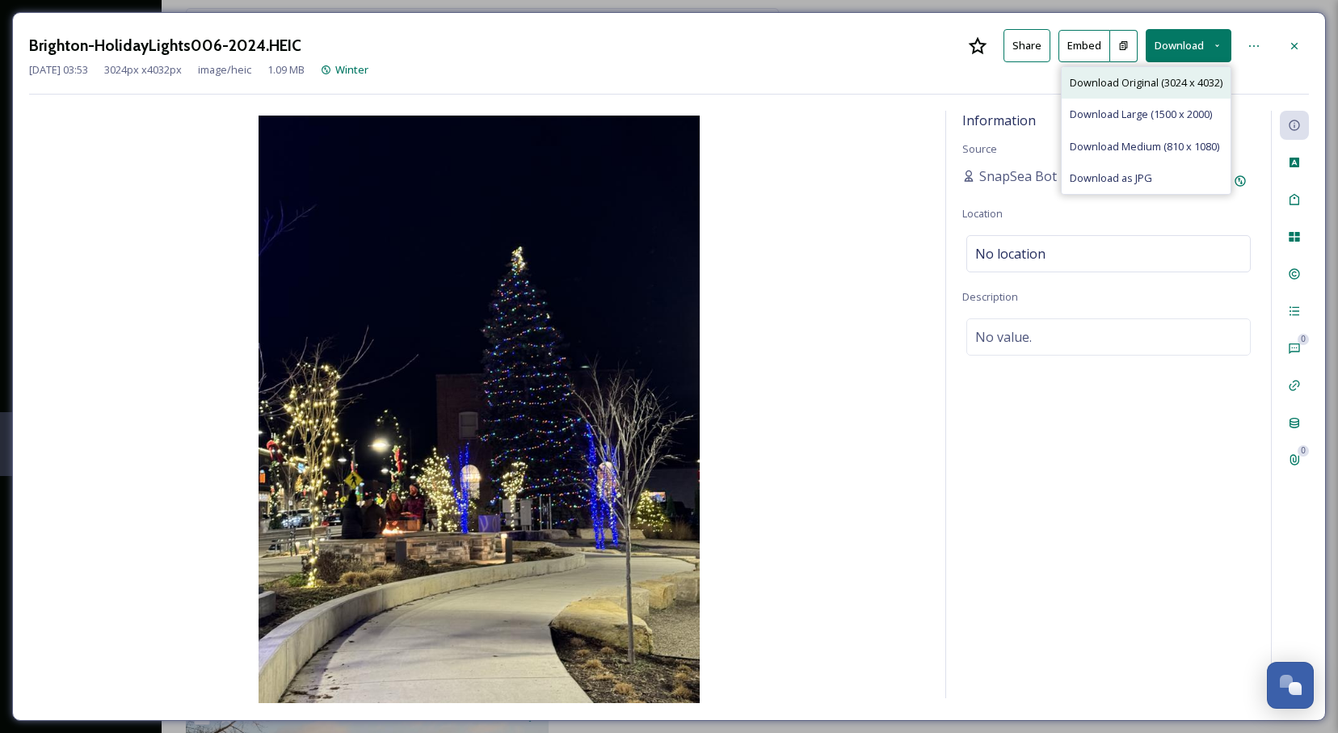
click at [1115, 83] on span "Download Original (3024 x 4032)" at bounding box center [1145, 82] width 153 height 15
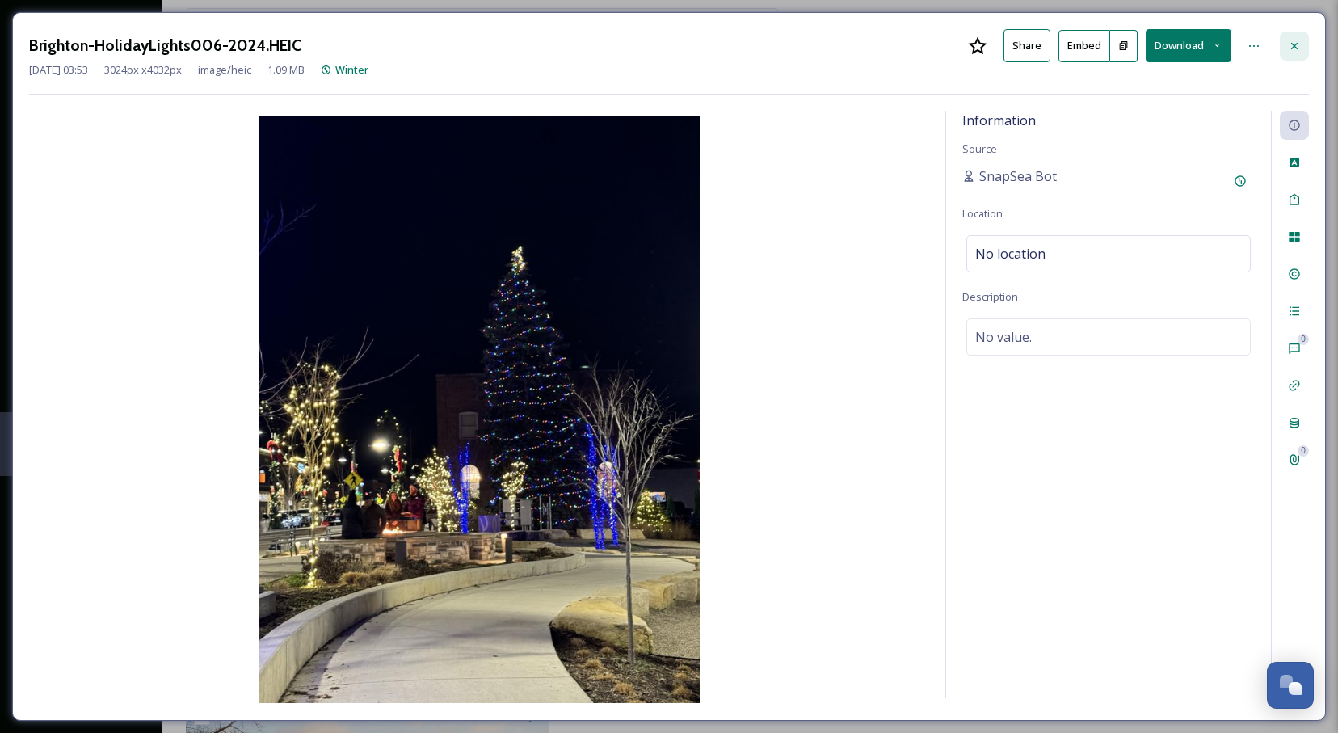
click at [1301, 40] on div at bounding box center [1294, 46] width 29 height 29
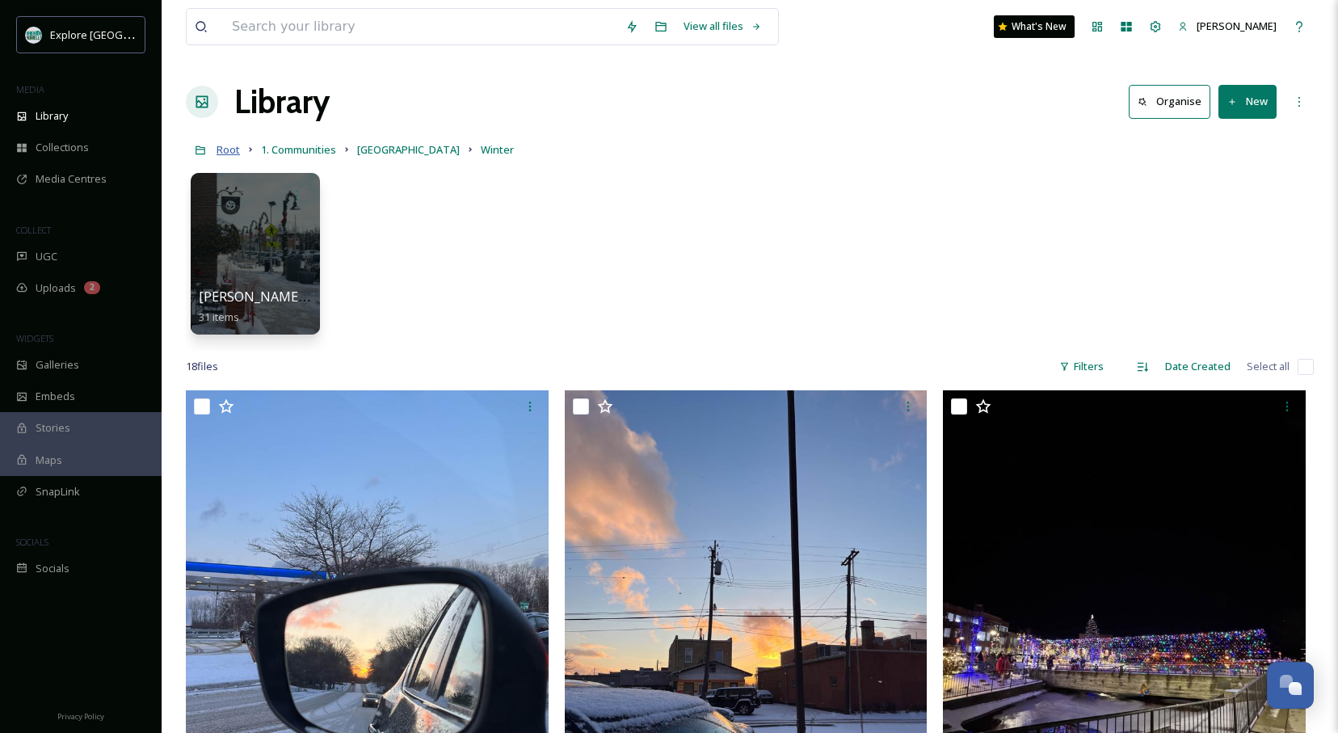
click at [229, 151] on span "Root" at bounding box center [227, 149] width 23 height 15
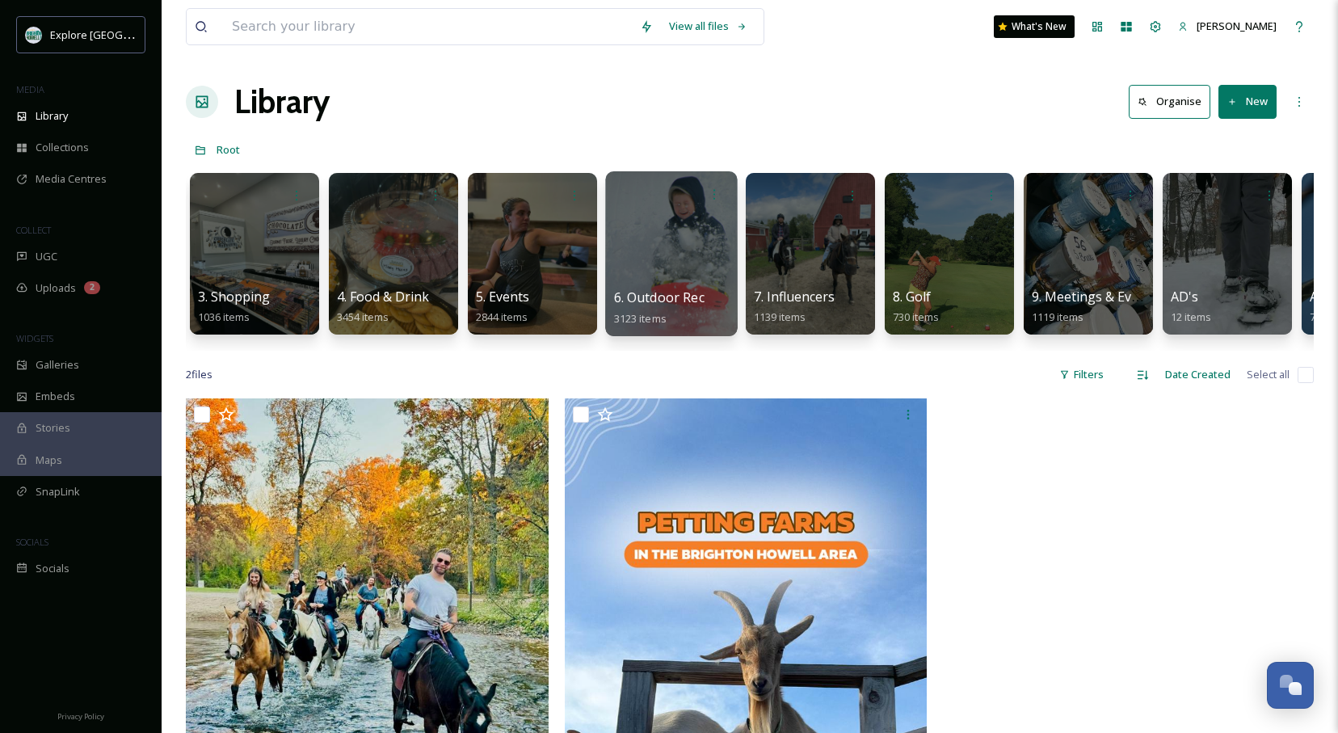
scroll to position [0, 284]
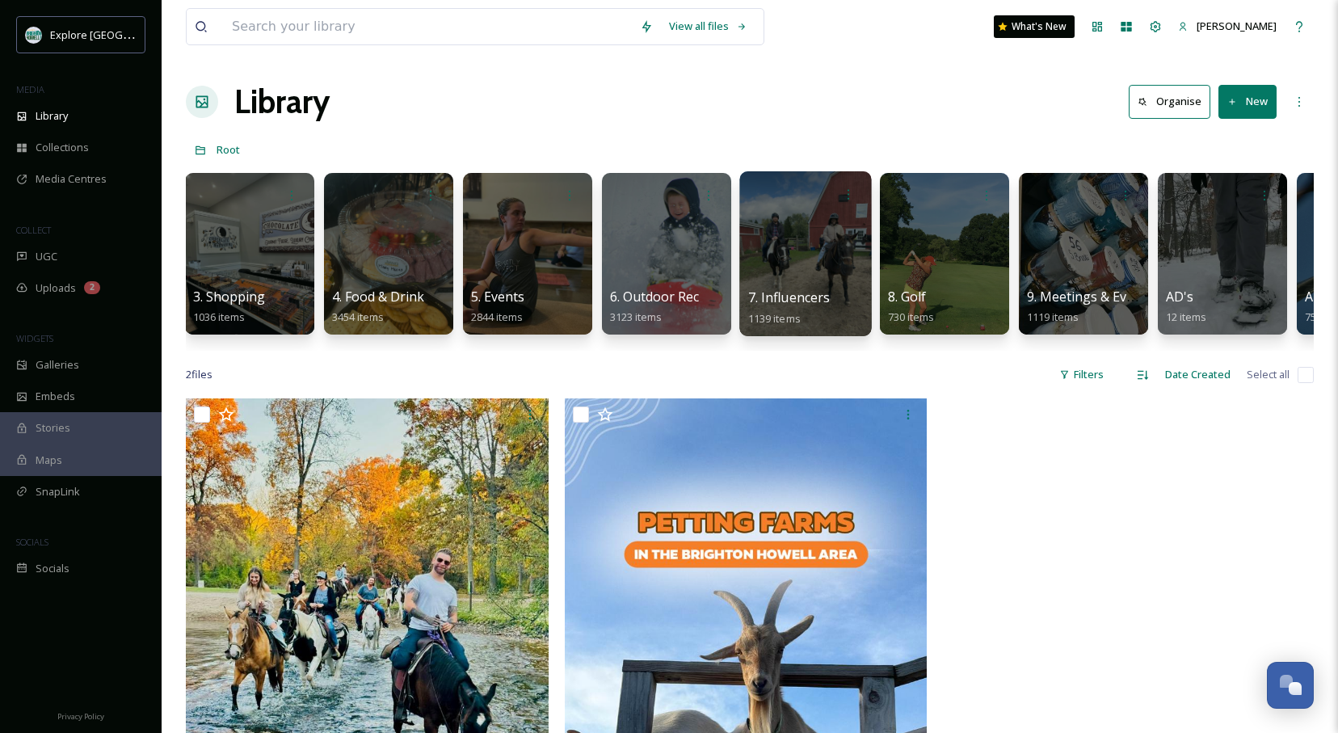
click at [826, 275] on div at bounding box center [805, 253] width 132 height 165
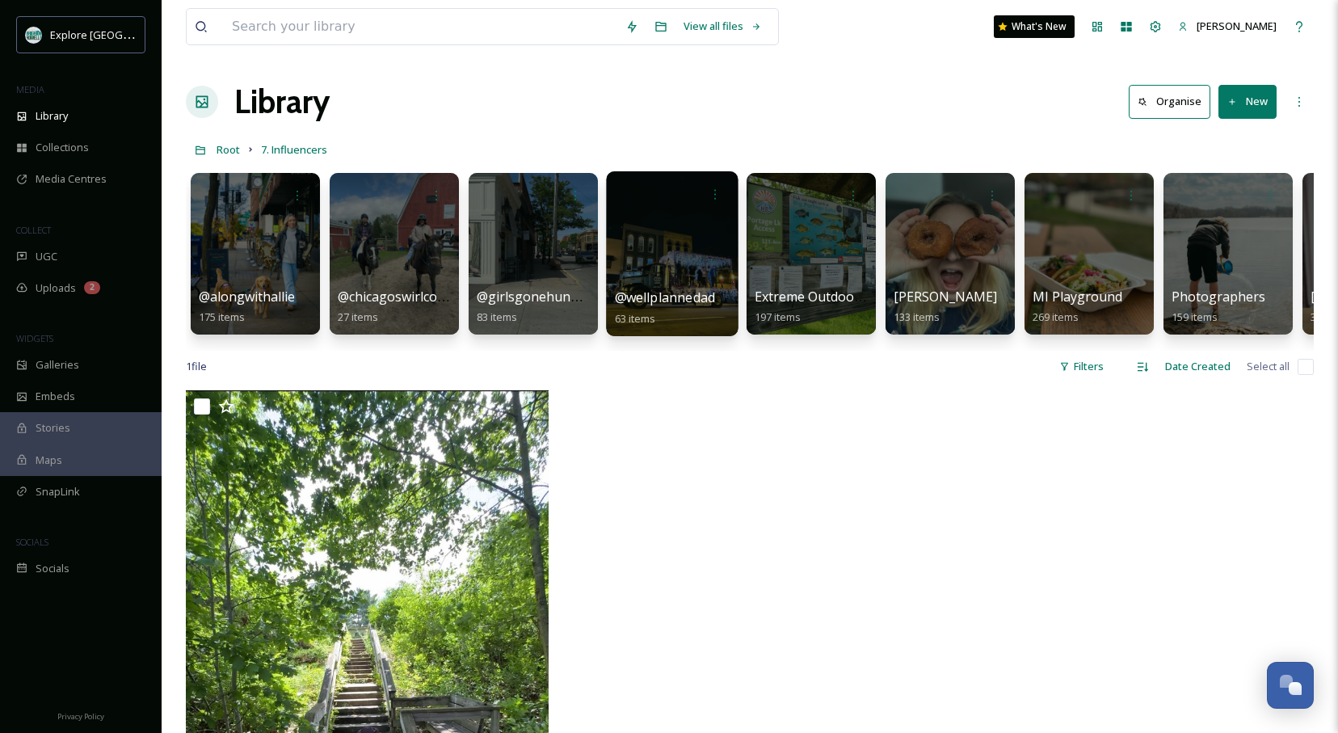
click at [673, 275] on div at bounding box center [672, 253] width 132 height 165
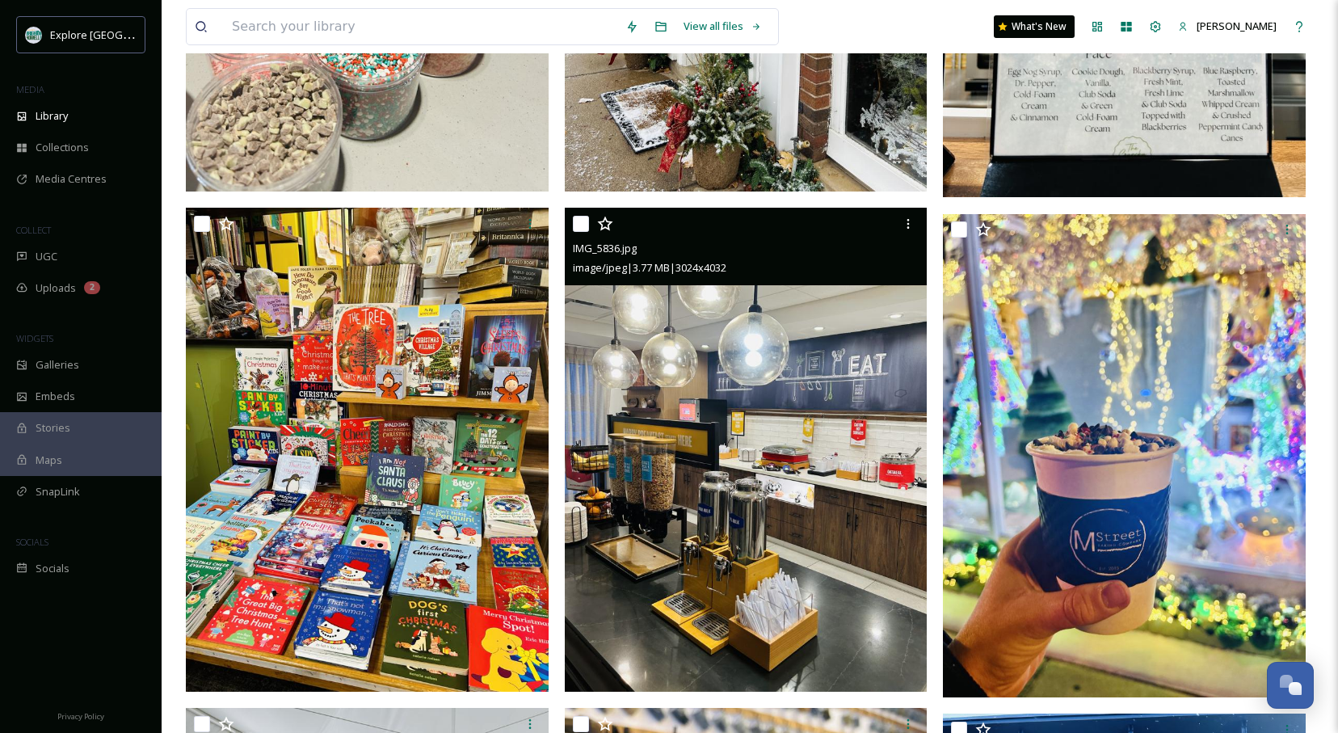
scroll to position [1513, 0]
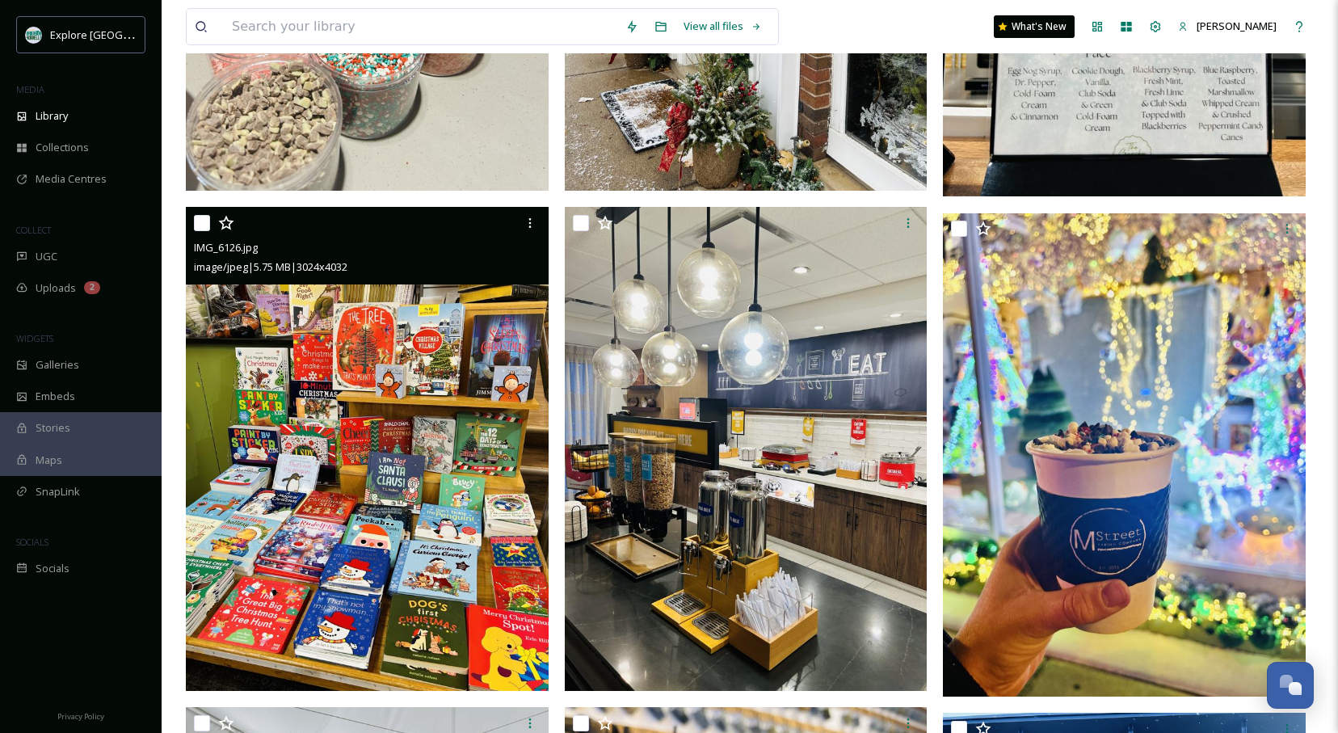
click at [489, 490] on img at bounding box center [367, 448] width 363 height 483
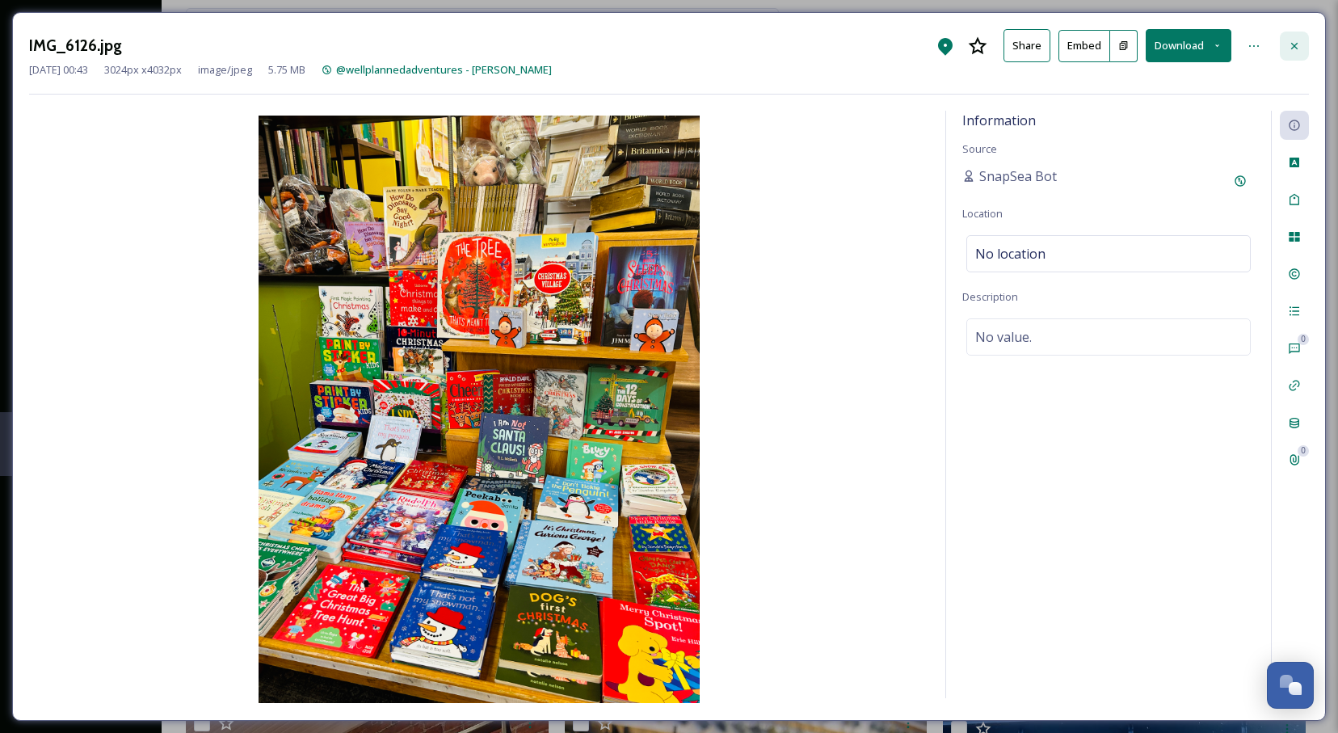
click at [1288, 37] on div at bounding box center [1294, 46] width 29 height 29
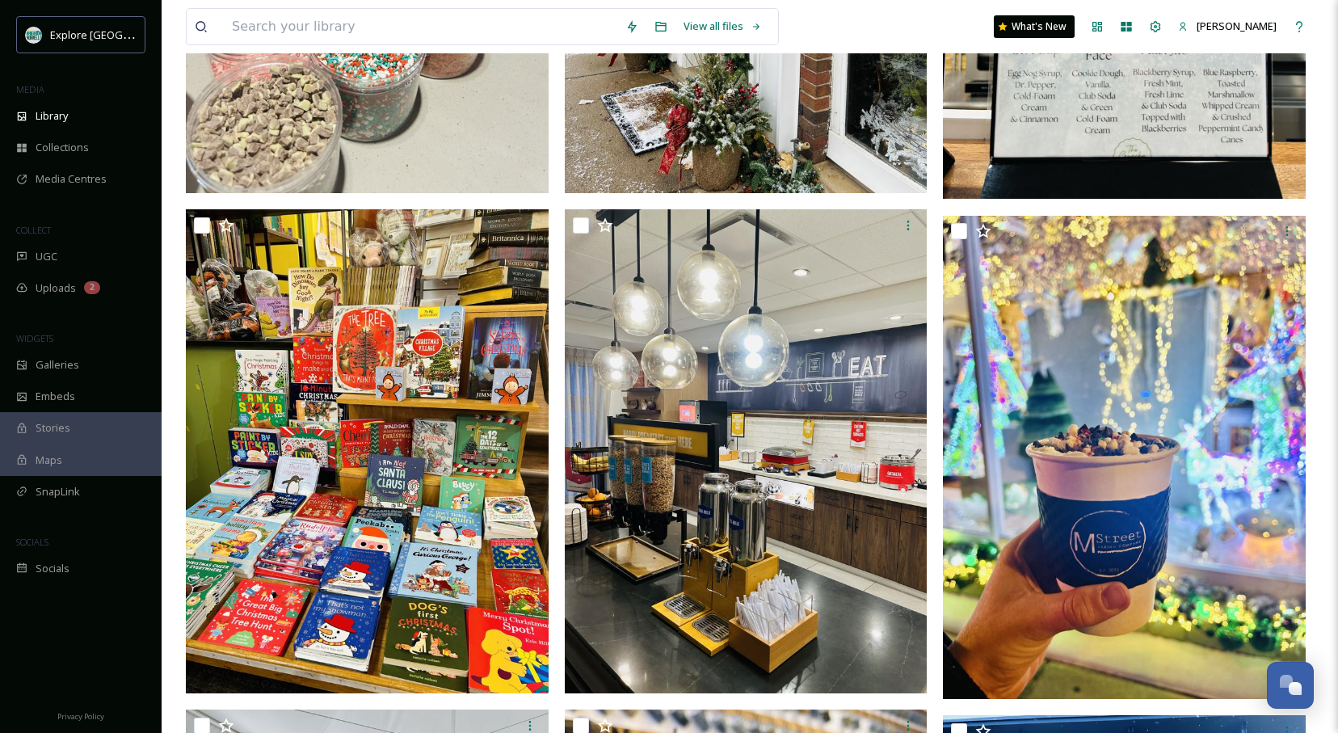
drag, startPoint x: 549, startPoint y: 189, endPoint x: 557, endPoint y: 265, distance: 76.4
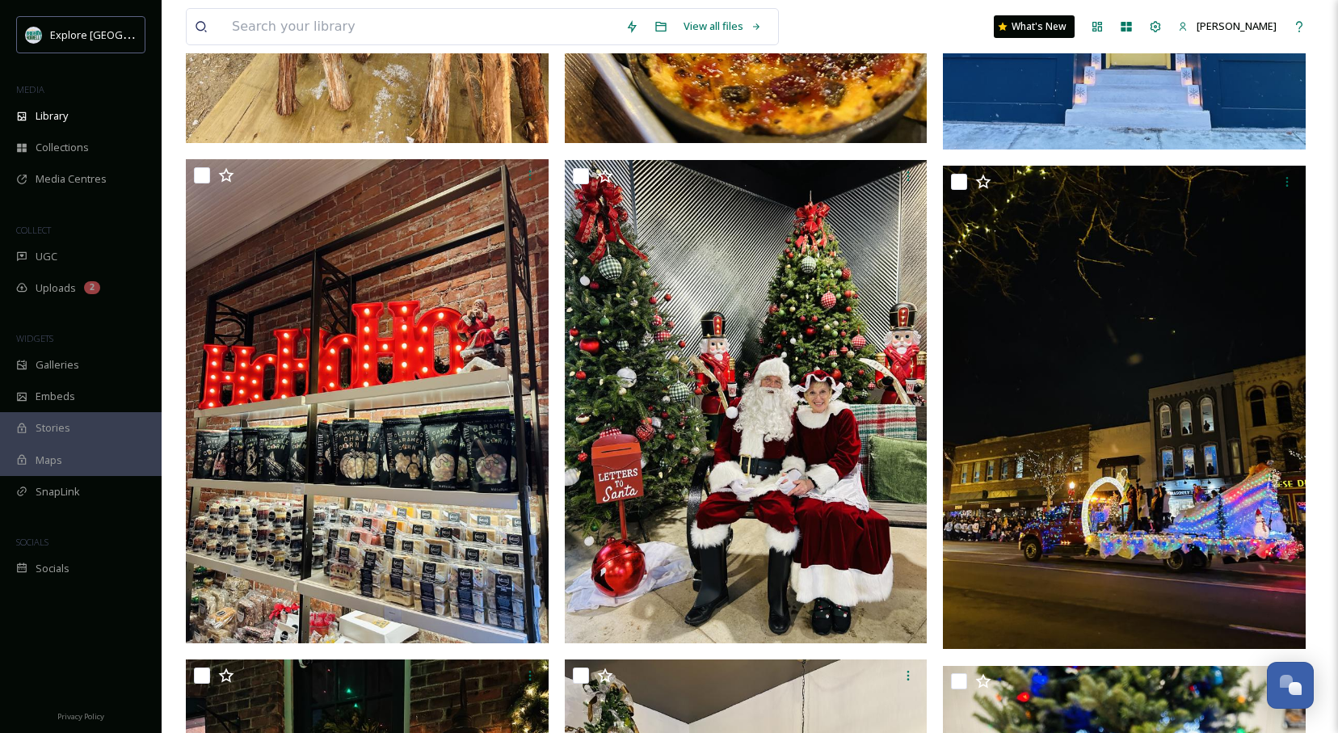
scroll to position [2562, 0]
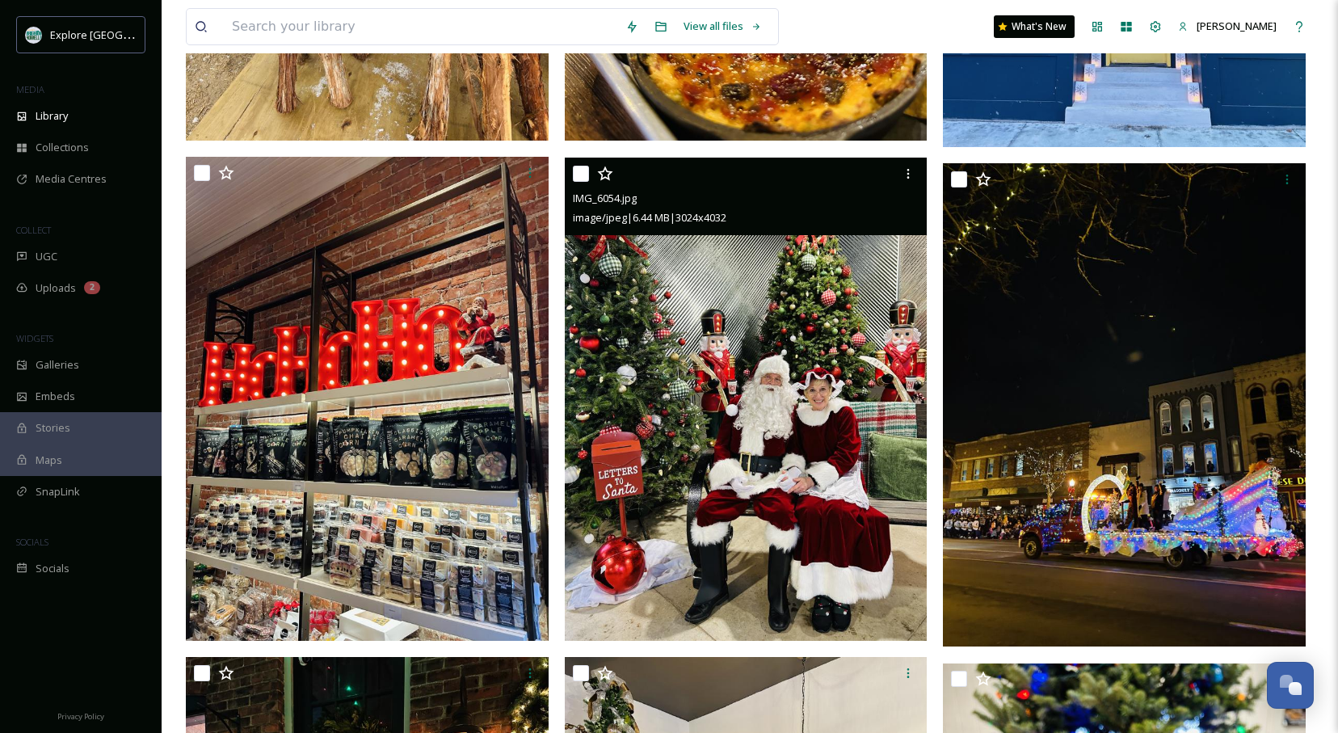
click at [767, 401] on img at bounding box center [746, 399] width 363 height 483
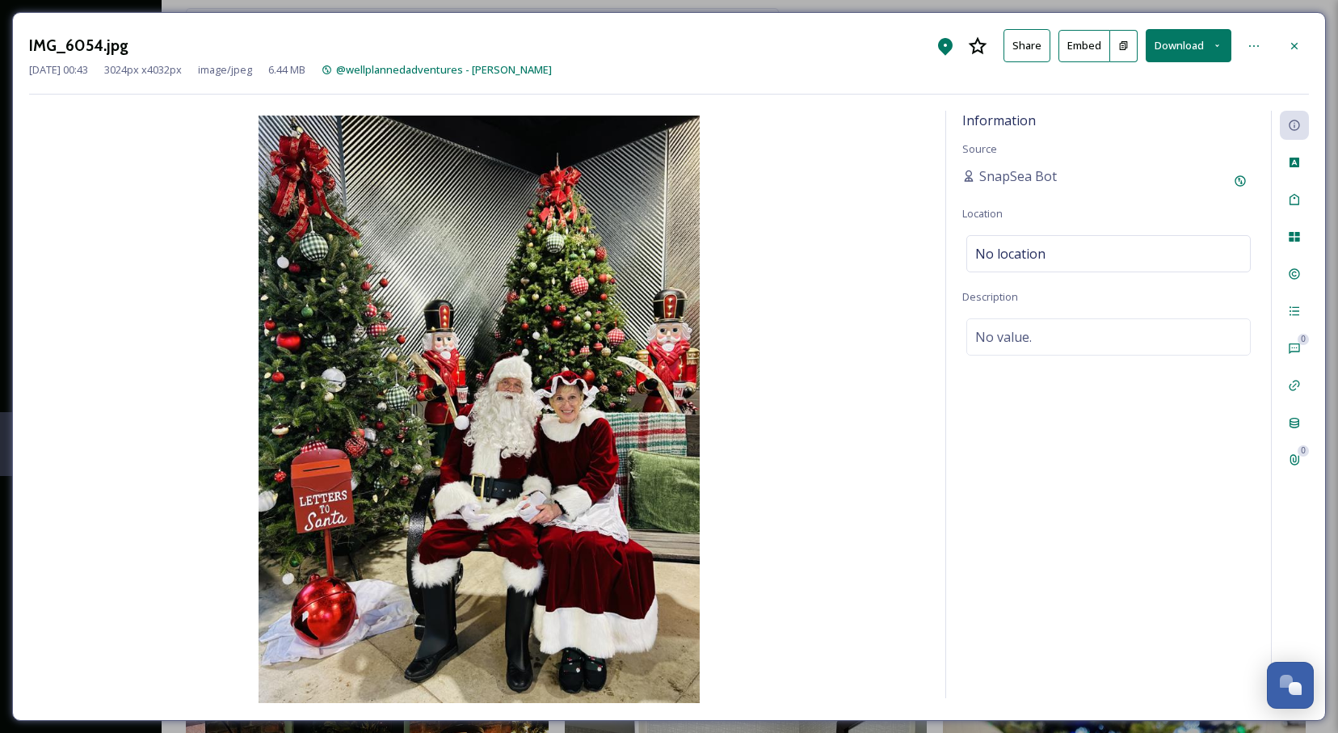
click at [1179, 42] on button "Download" at bounding box center [1188, 45] width 86 height 33
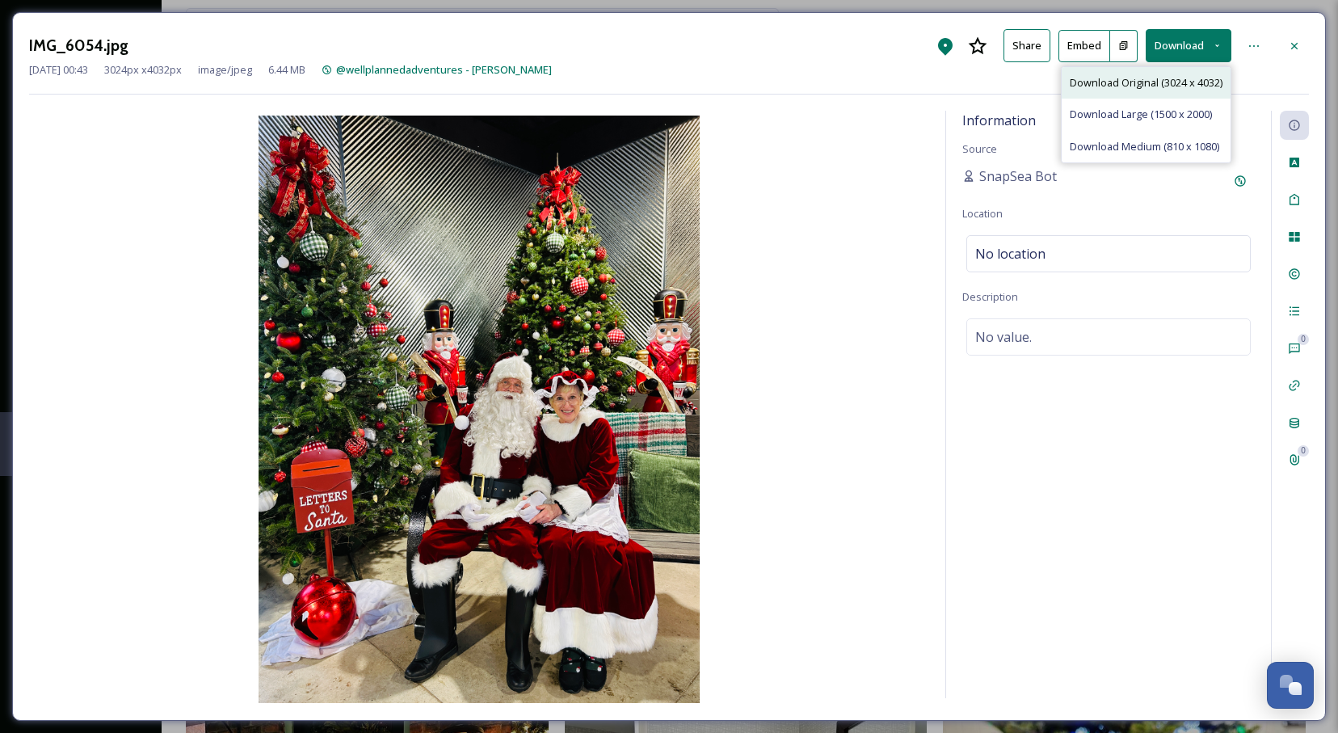
click at [1184, 75] on span "Download Original (3024 x 4032)" at bounding box center [1145, 82] width 153 height 15
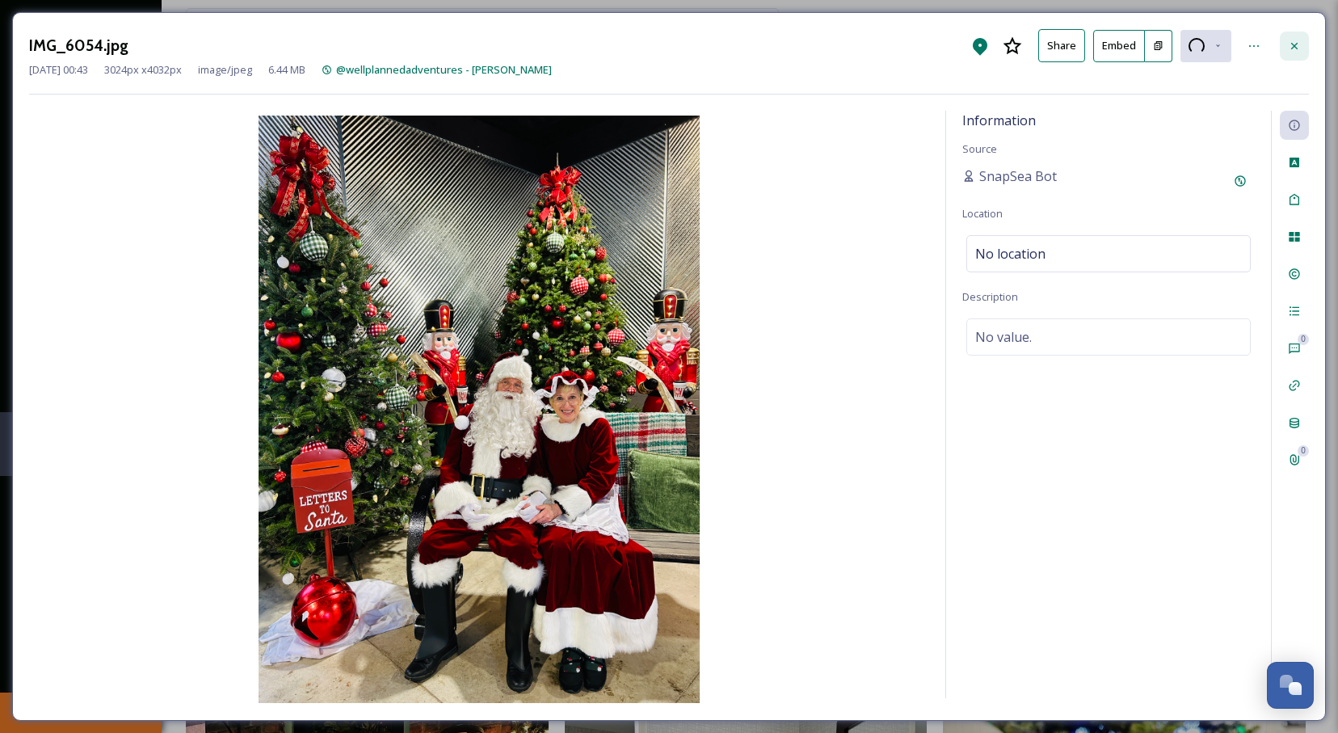
click at [1302, 41] on div at bounding box center [1294, 46] width 29 height 29
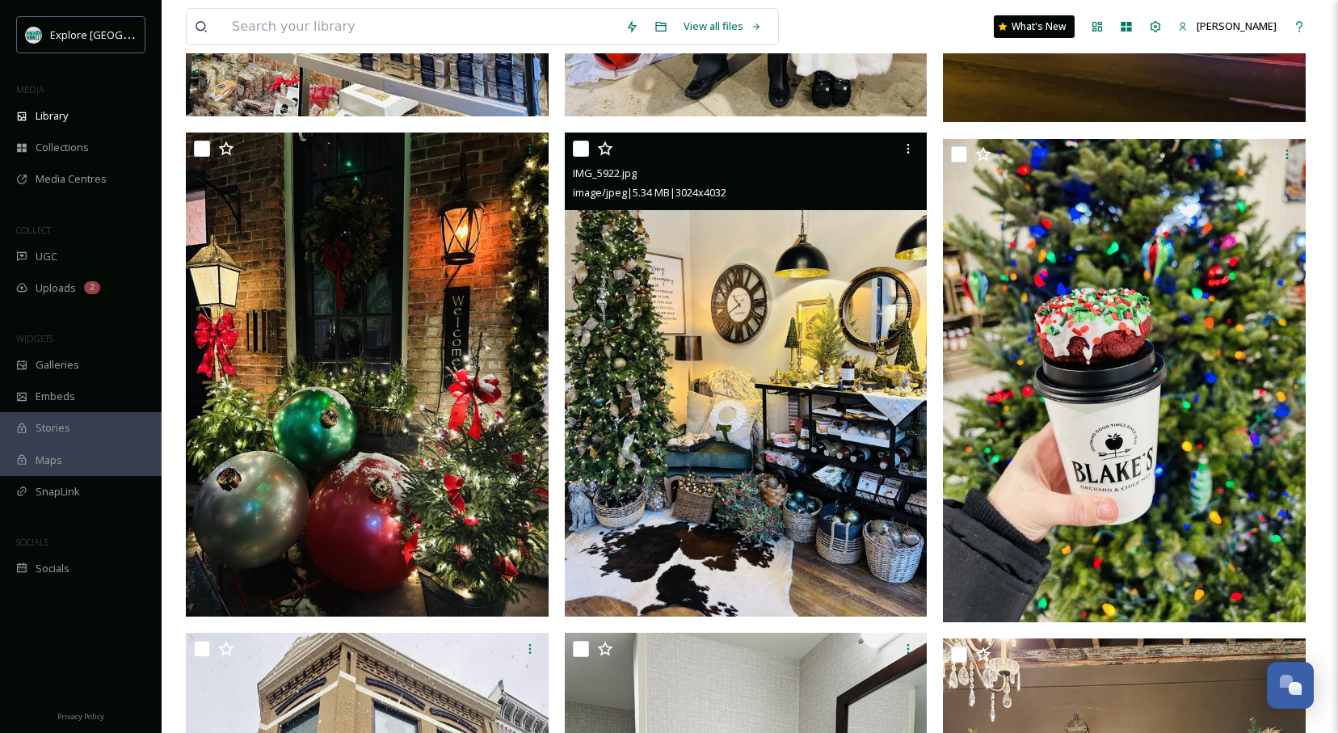
scroll to position [3090, 0]
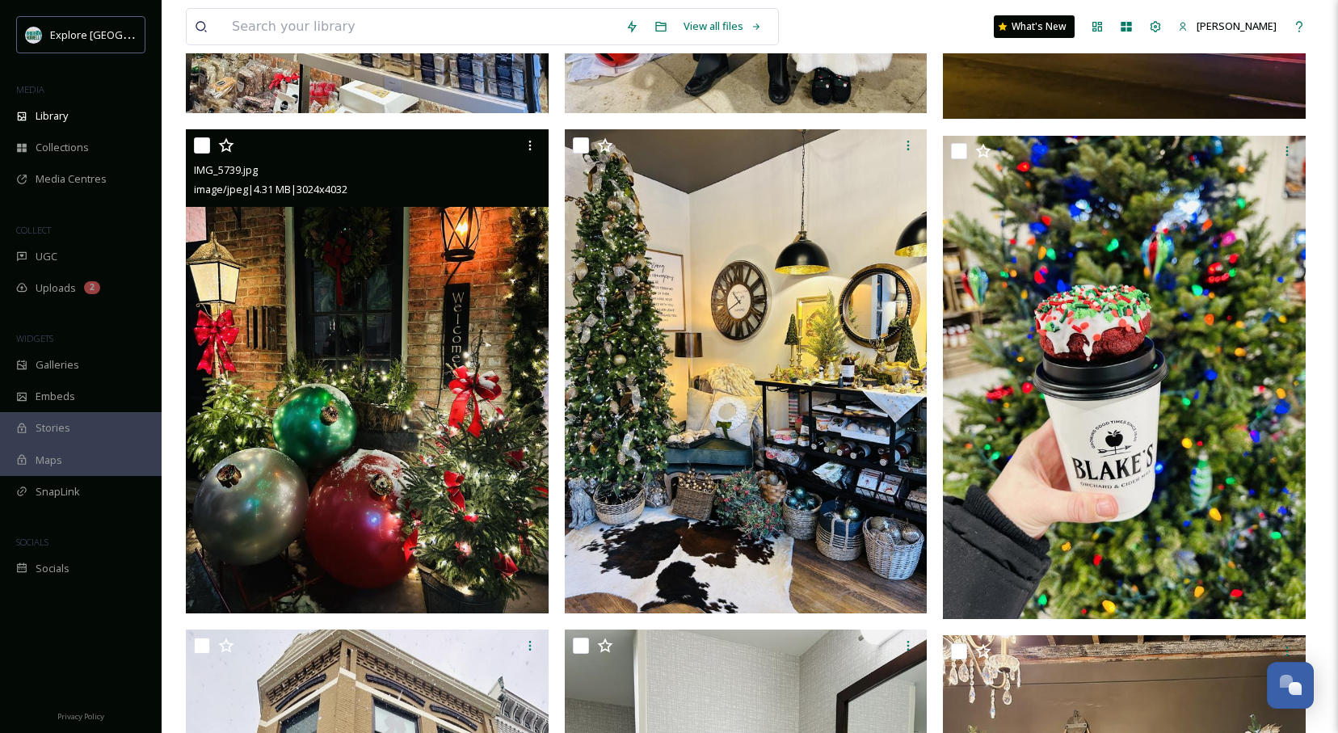
click at [364, 495] on img at bounding box center [367, 370] width 363 height 483
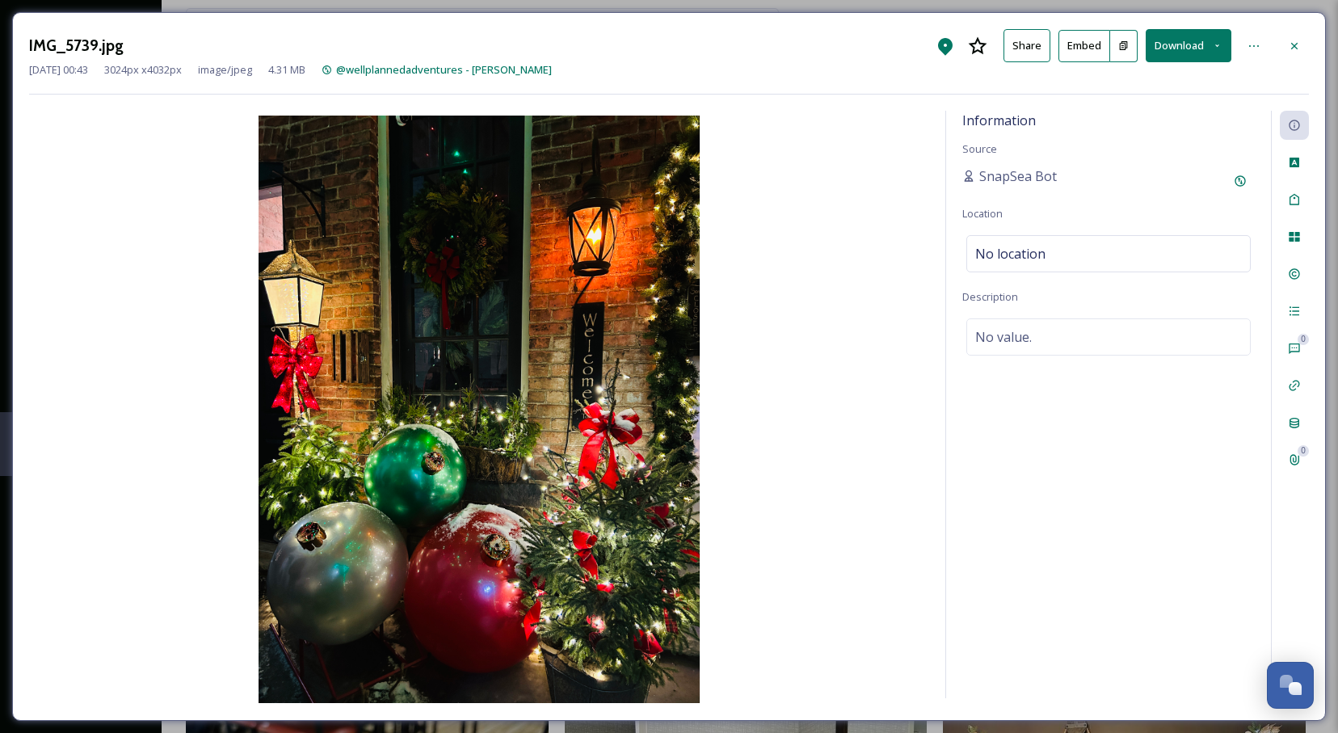
drag, startPoint x: 1187, startPoint y: 43, endPoint x: 1185, endPoint y: 58, distance: 15.5
click at [1187, 43] on button "Download" at bounding box center [1188, 45] width 86 height 33
drag, startPoint x: 1185, startPoint y: 58, endPoint x: 1176, endPoint y: 80, distance: 23.6
click at [1178, 78] on span "Download Original (3024 x 4032)" at bounding box center [1145, 82] width 153 height 15
